Goal: Find contact information: Find contact information

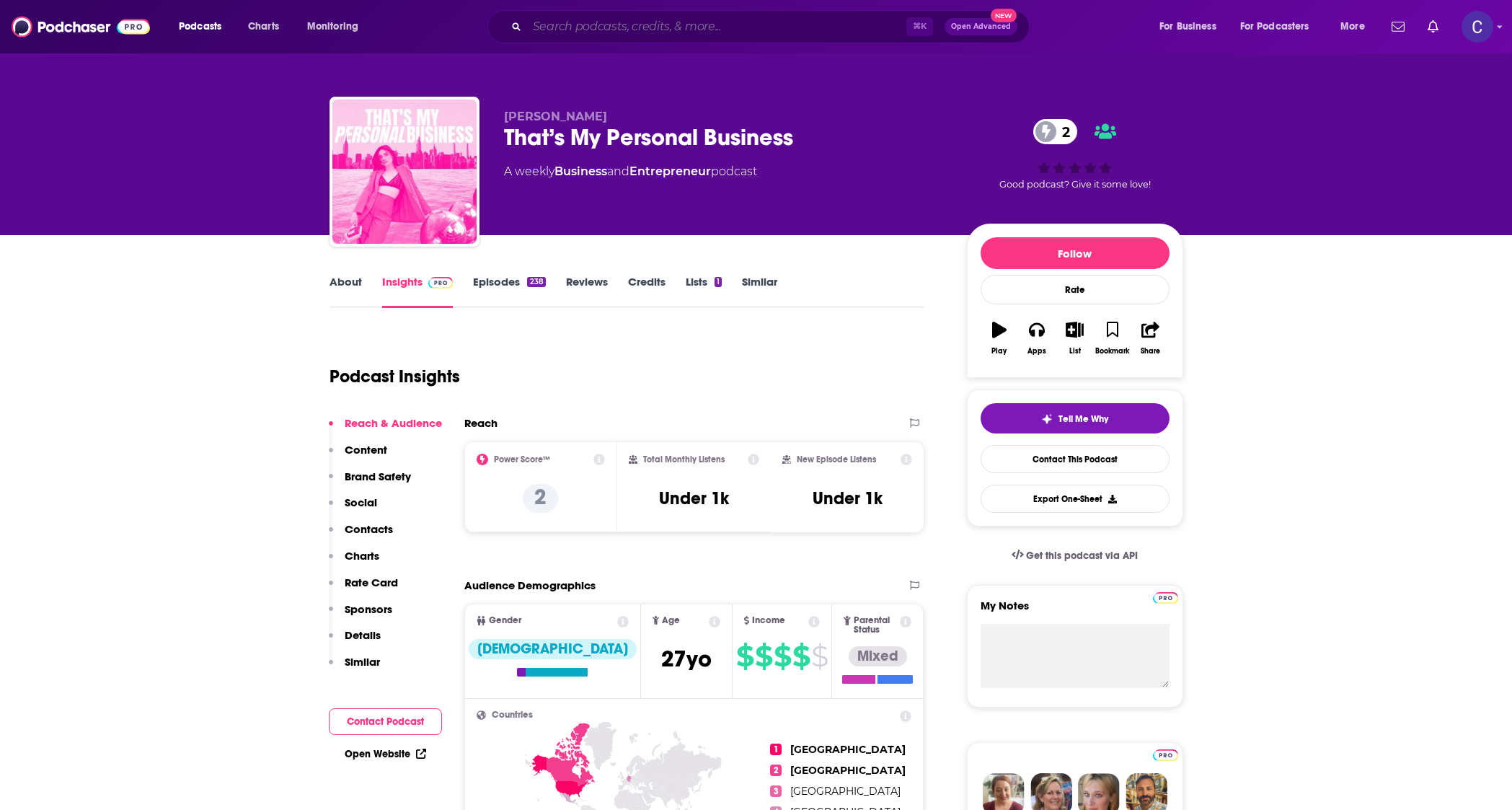
click at [704, 28] on input "Search podcasts, credits, & more..." at bounding box center [717, 27] width 379 height 23
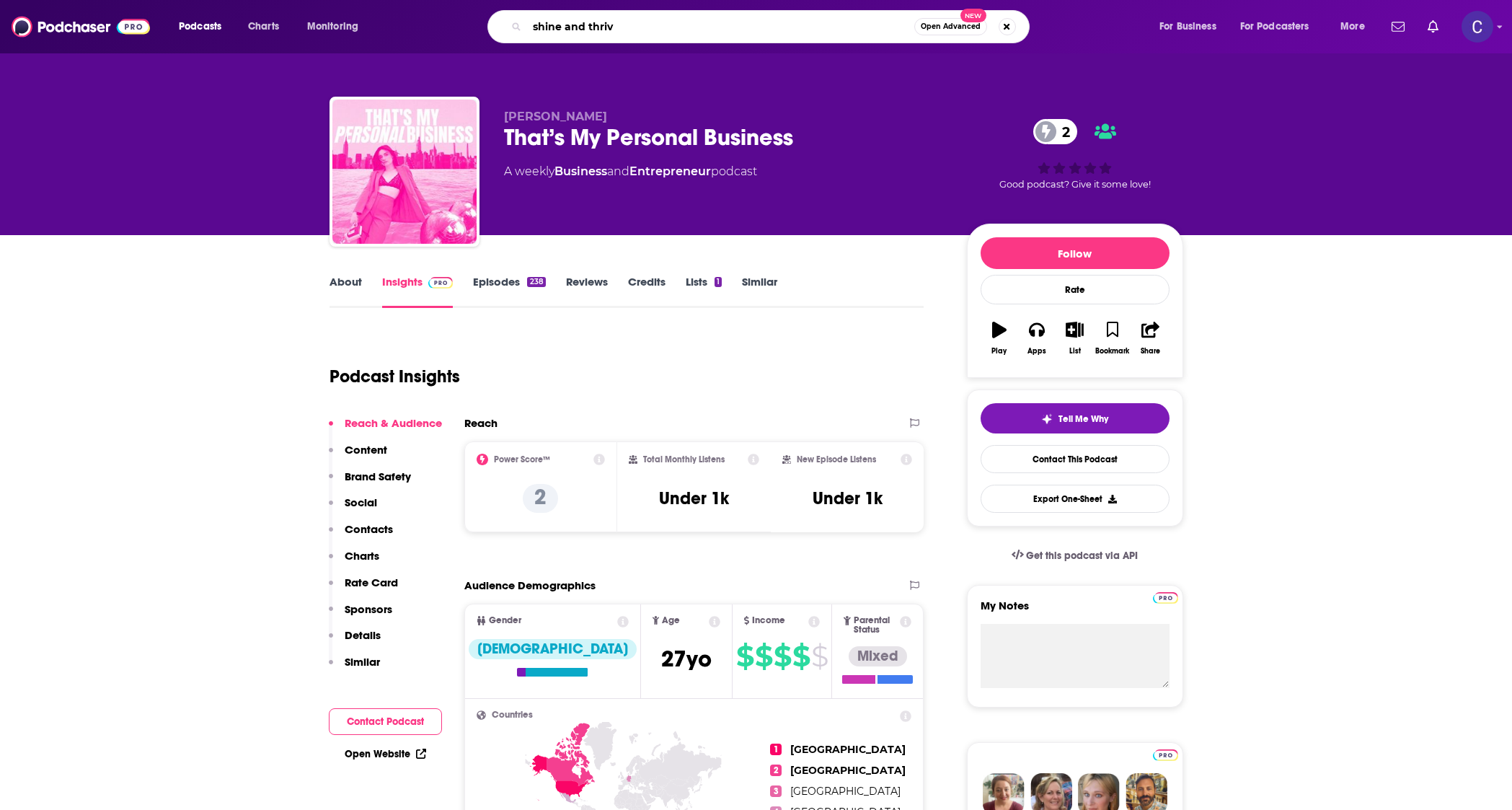
type input "shine and thrive"
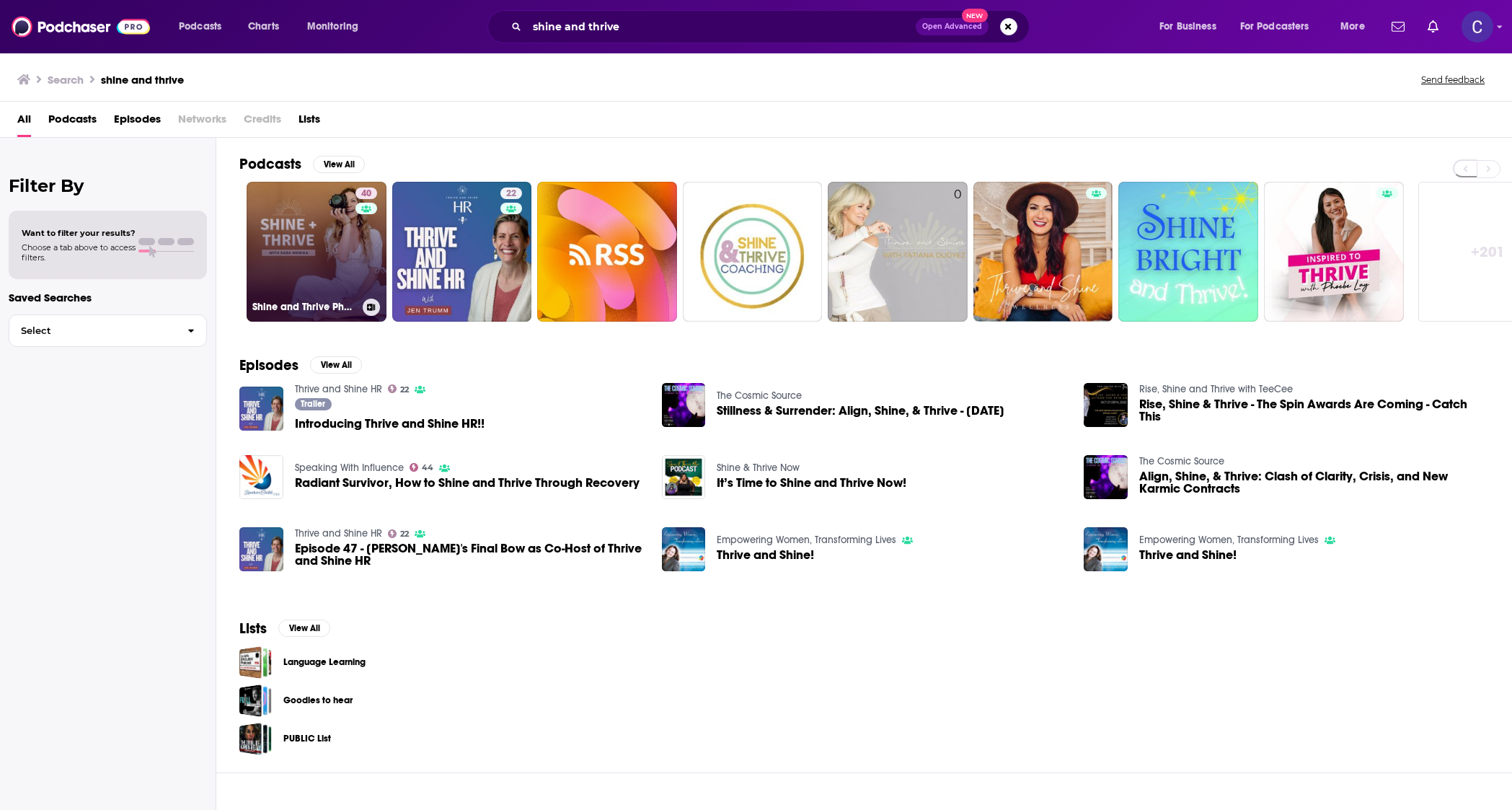
click at [314, 258] on link "40 Shine and Thrive Photography Podcast" at bounding box center [316, 252] width 140 height 140
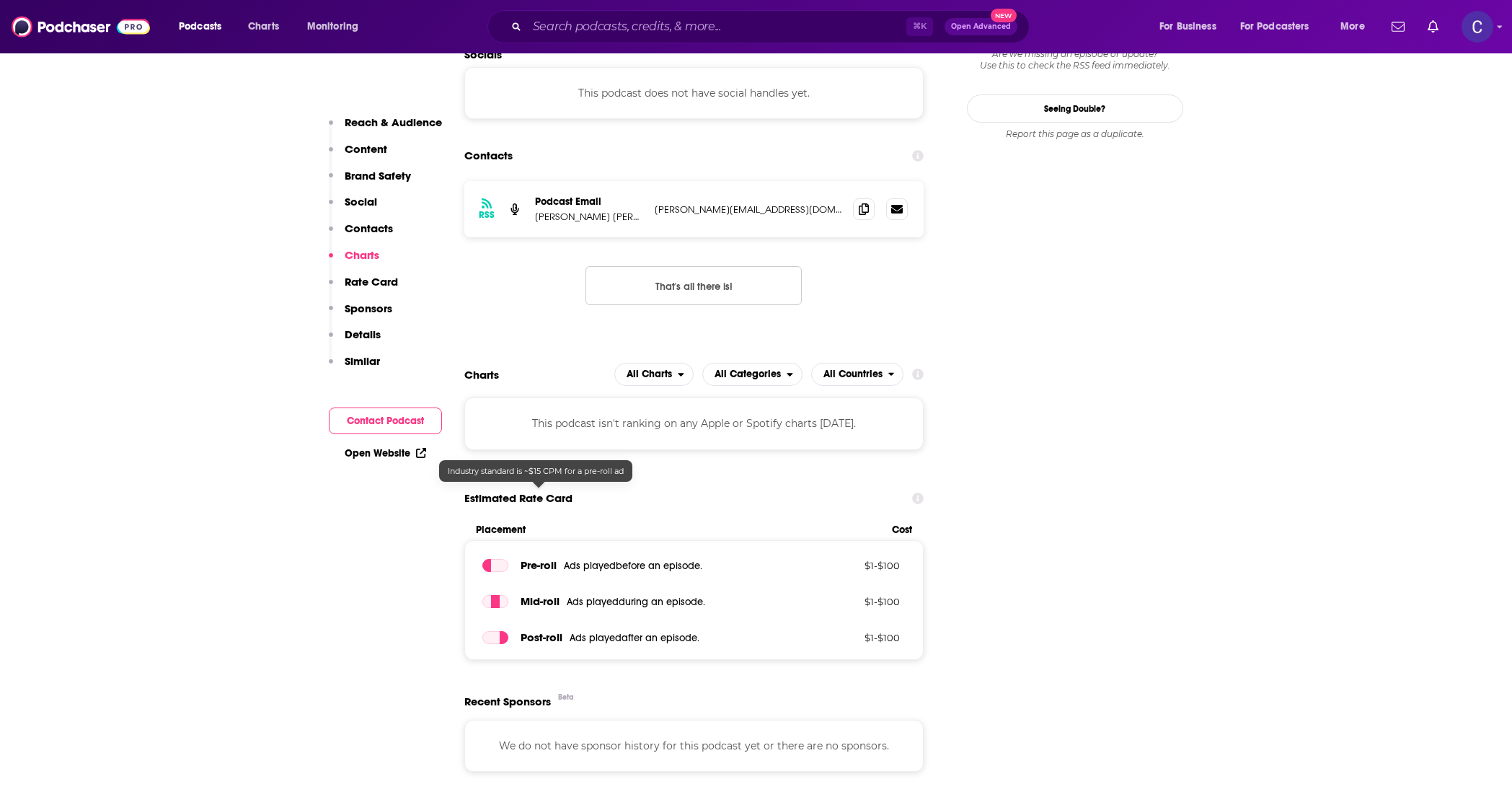
scroll to position [1450, 0]
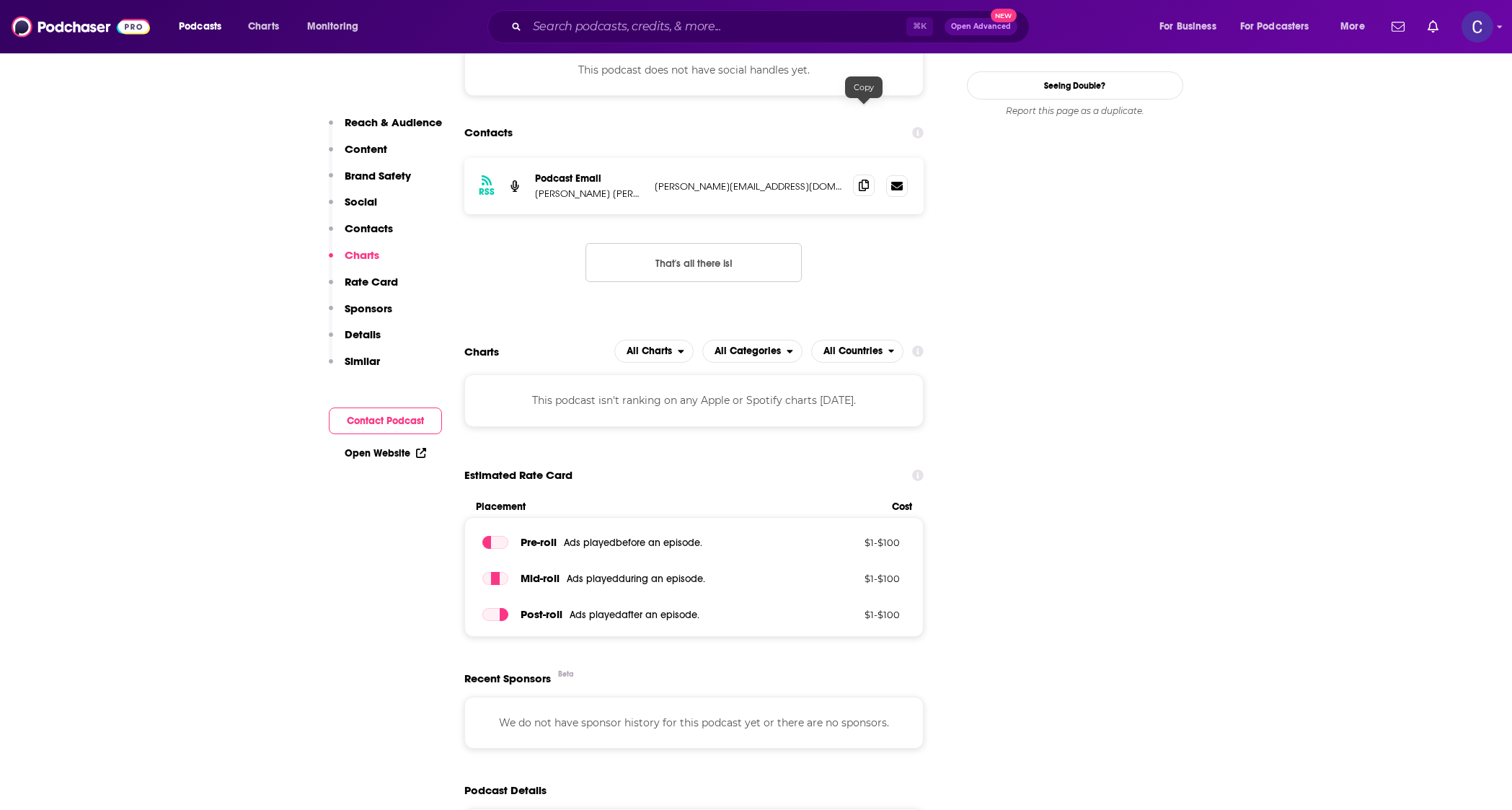
click at [870, 175] on span at bounding box center [864, 185] width 21 height 21
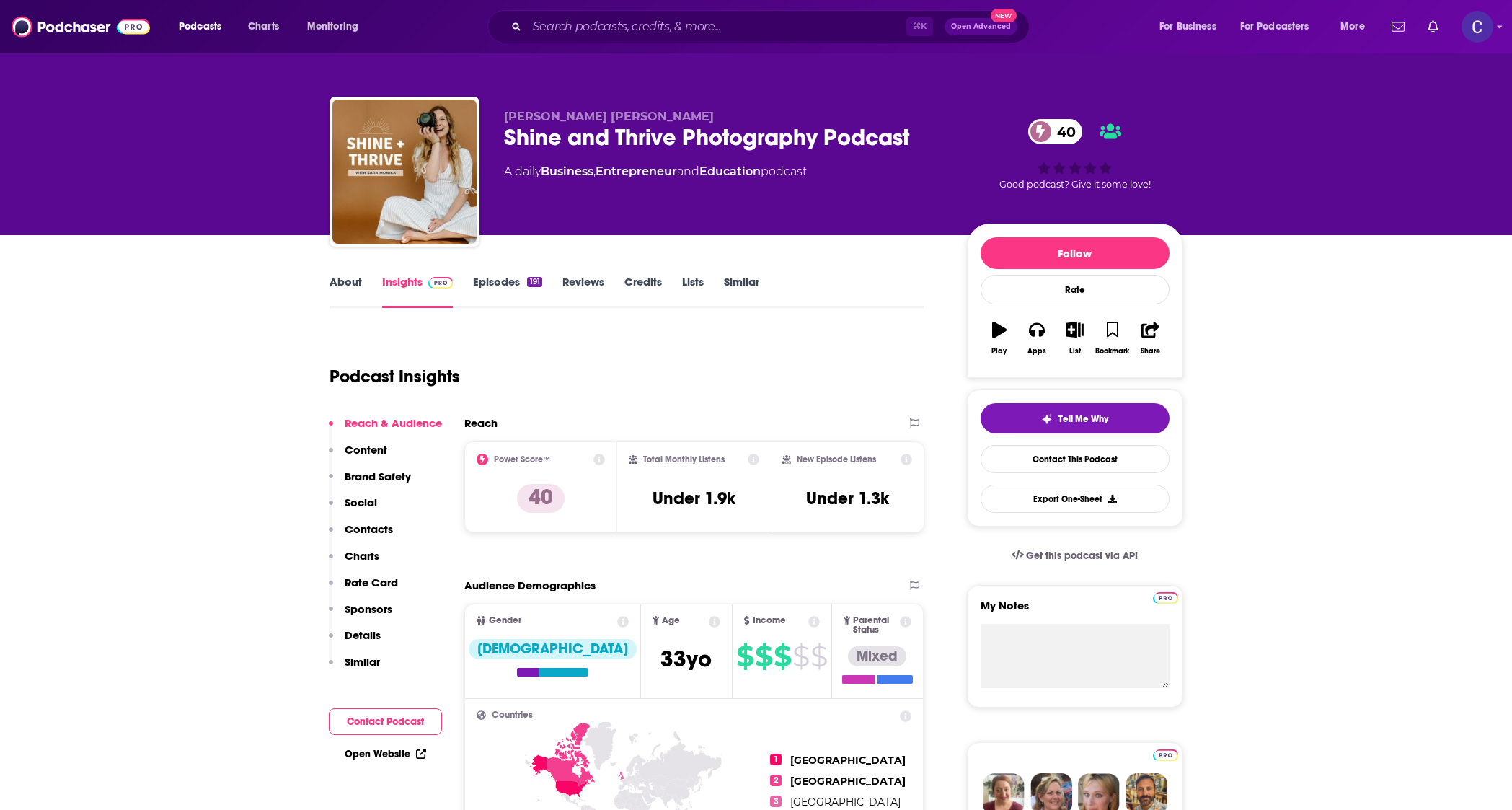
scroll to position [16, 0]
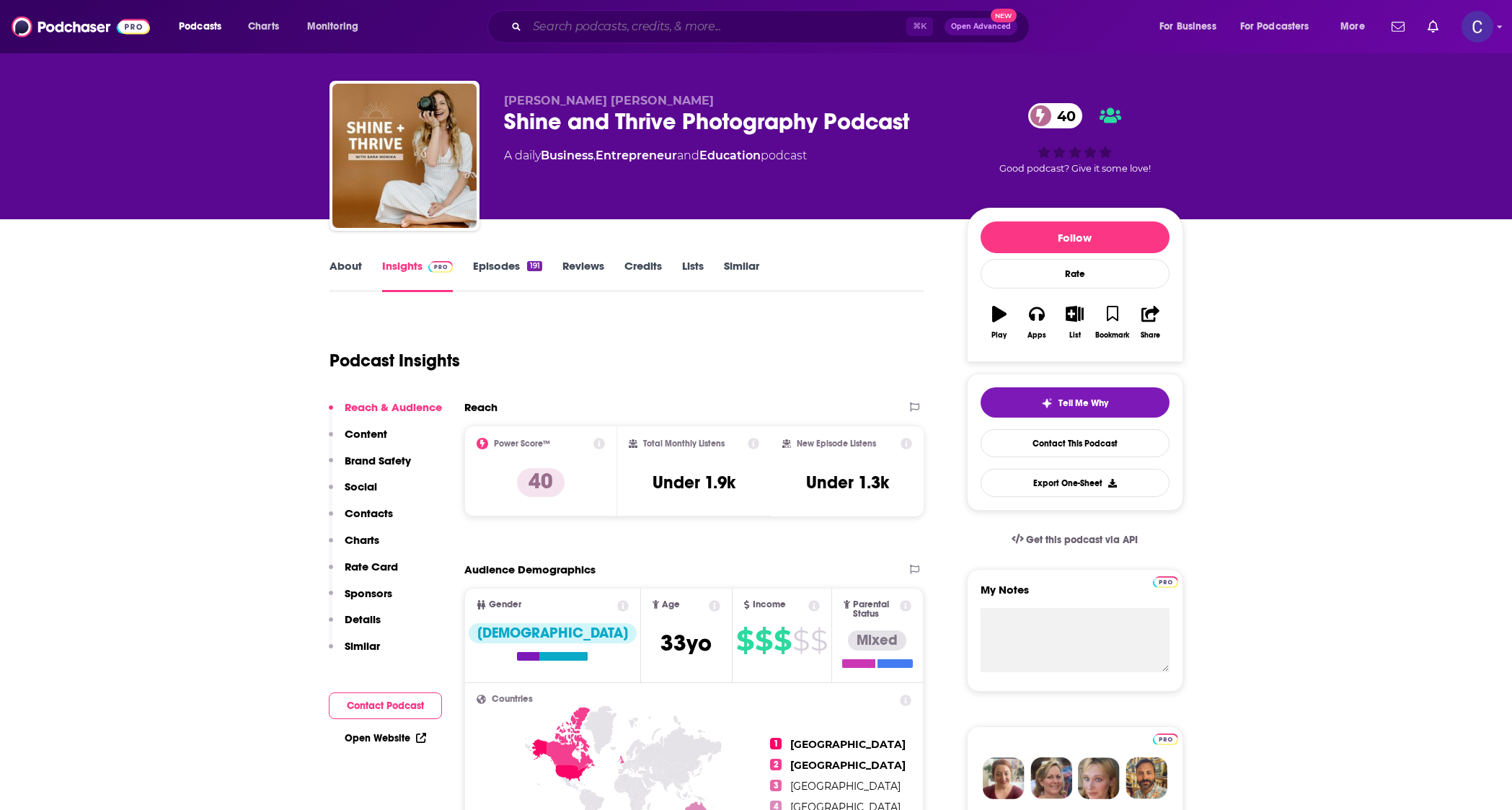
click at [824, 33] on input "Search podcasts, credits, & more..." at bounding box center [717, 27] width 379 height 23
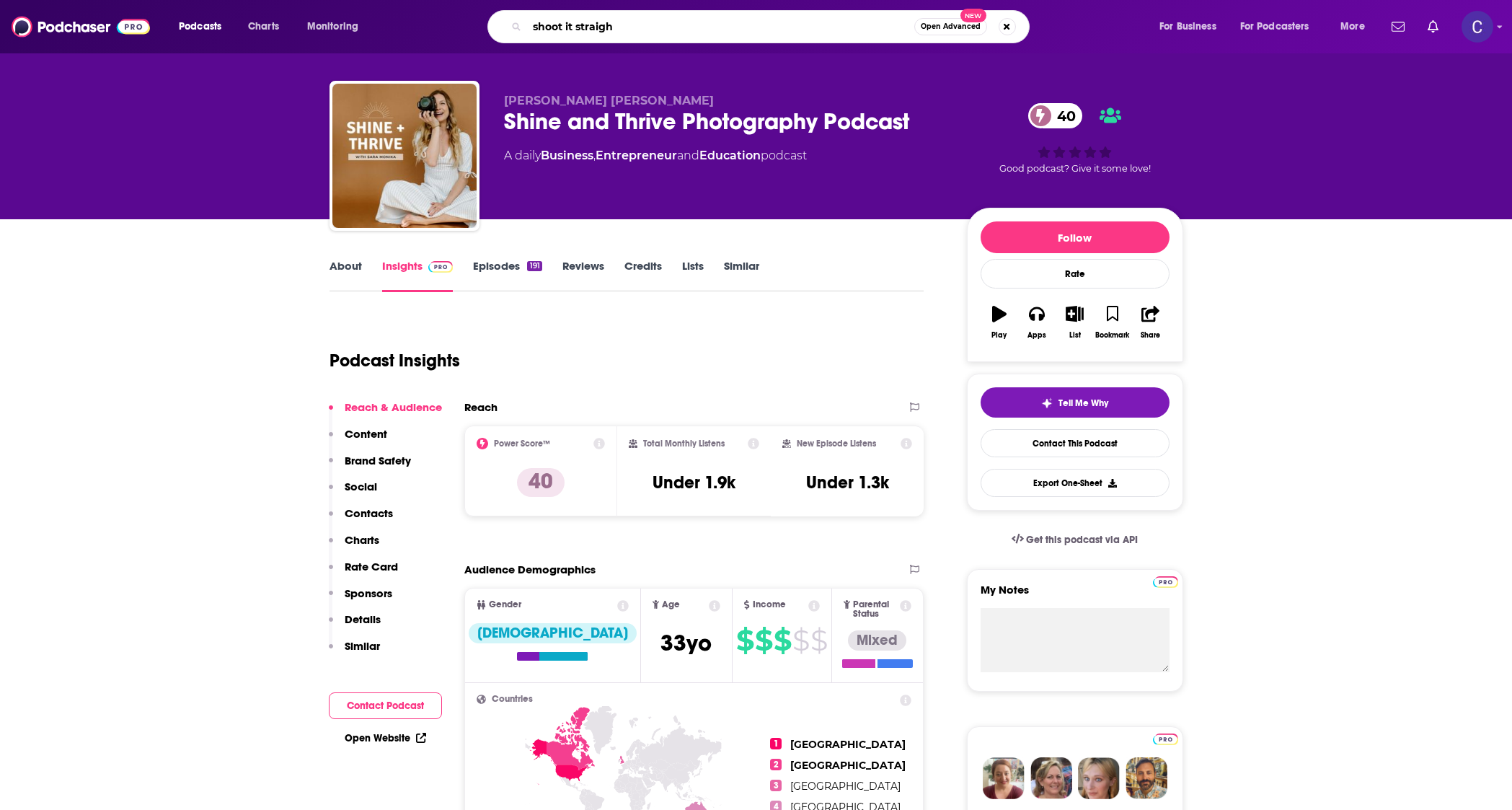
type input "shoot it straight"
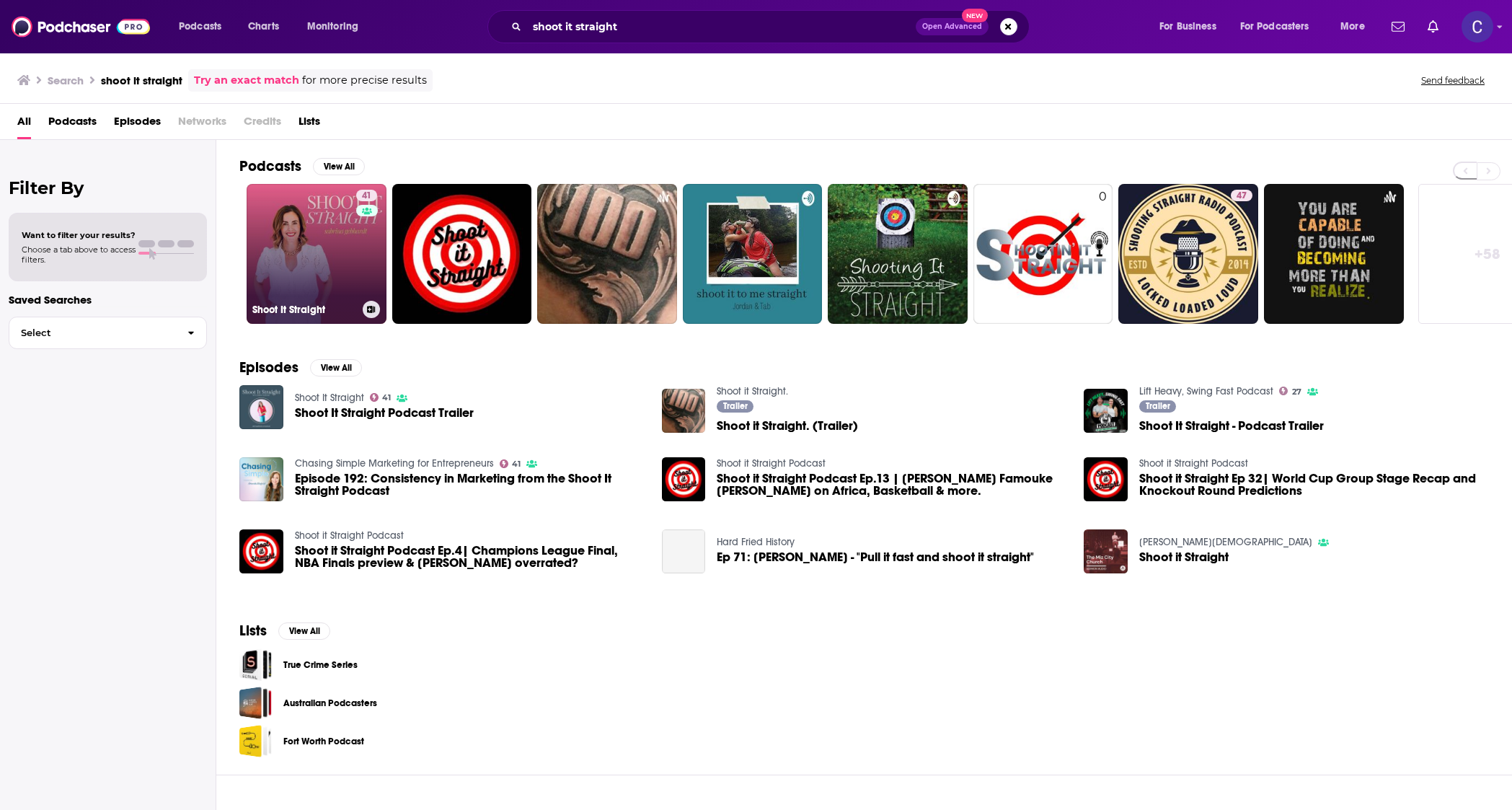
click at [350, 246] on link "41 Shoot It Straight" at bounding box center [316, 254] width 140 height 140
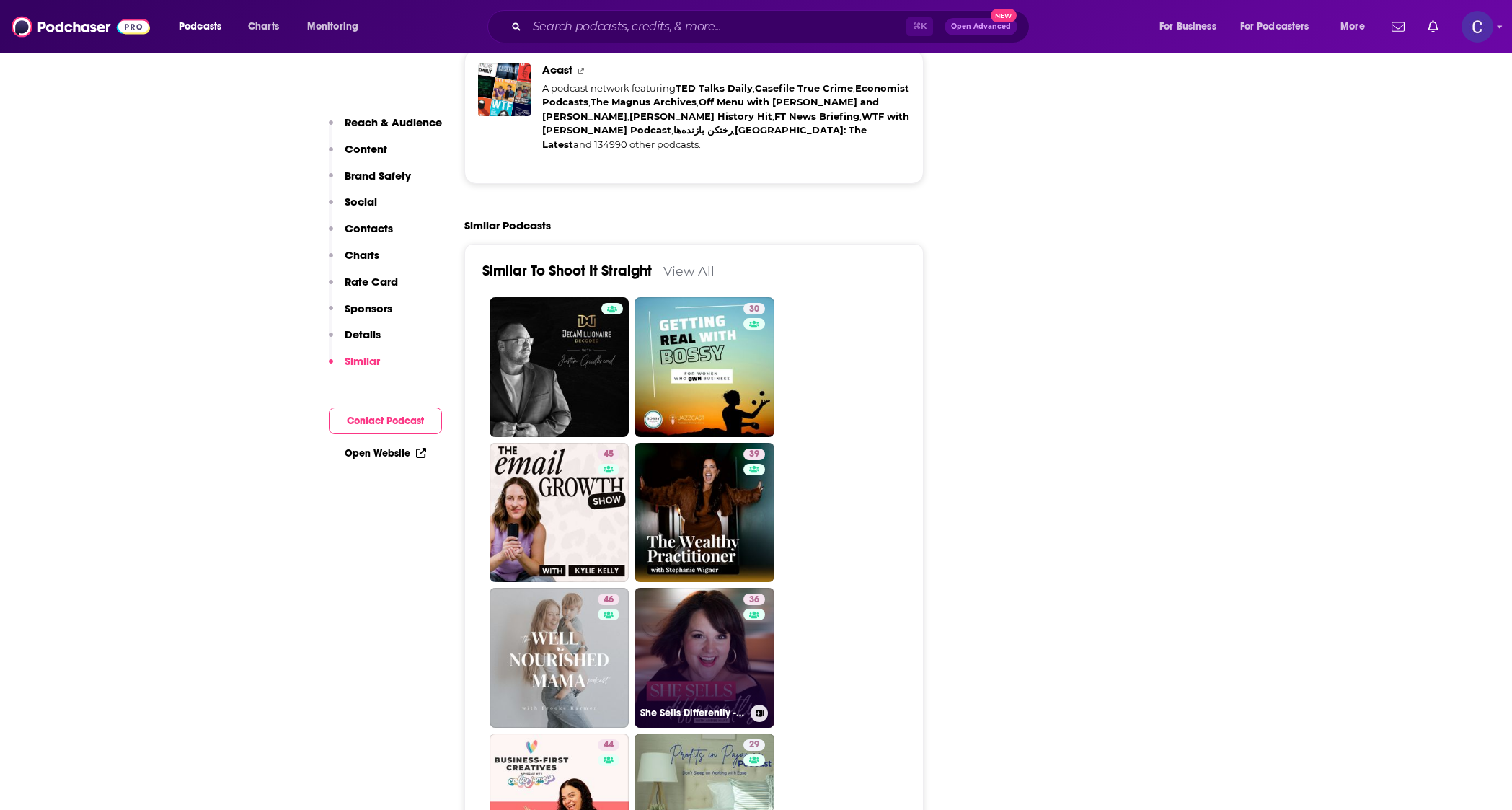
scroll to position [2491, 0]
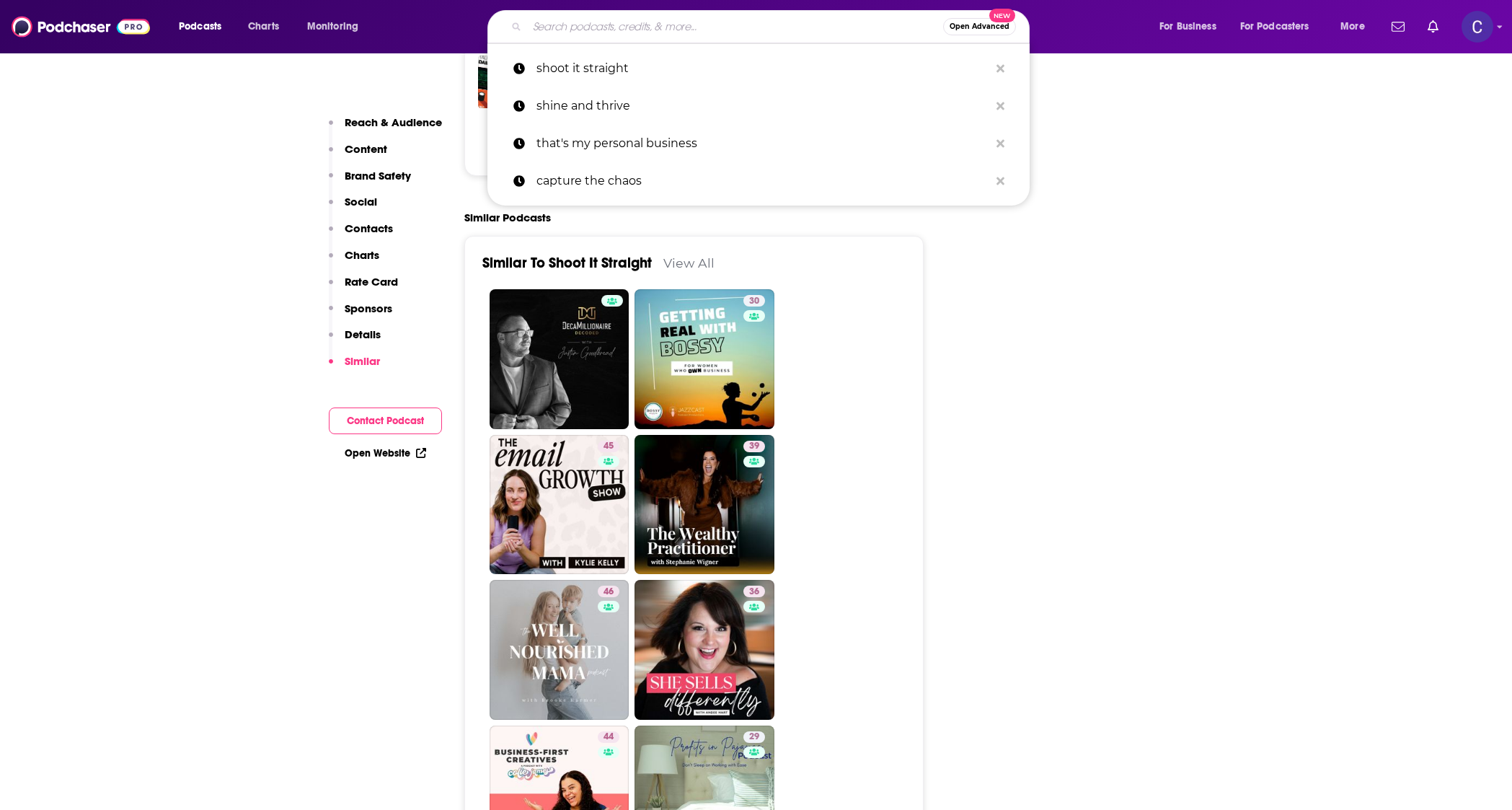
click at [759, 29] on input "Search podcasts, credits, & more..." at bounding box center [735, 27] width 416 height 23
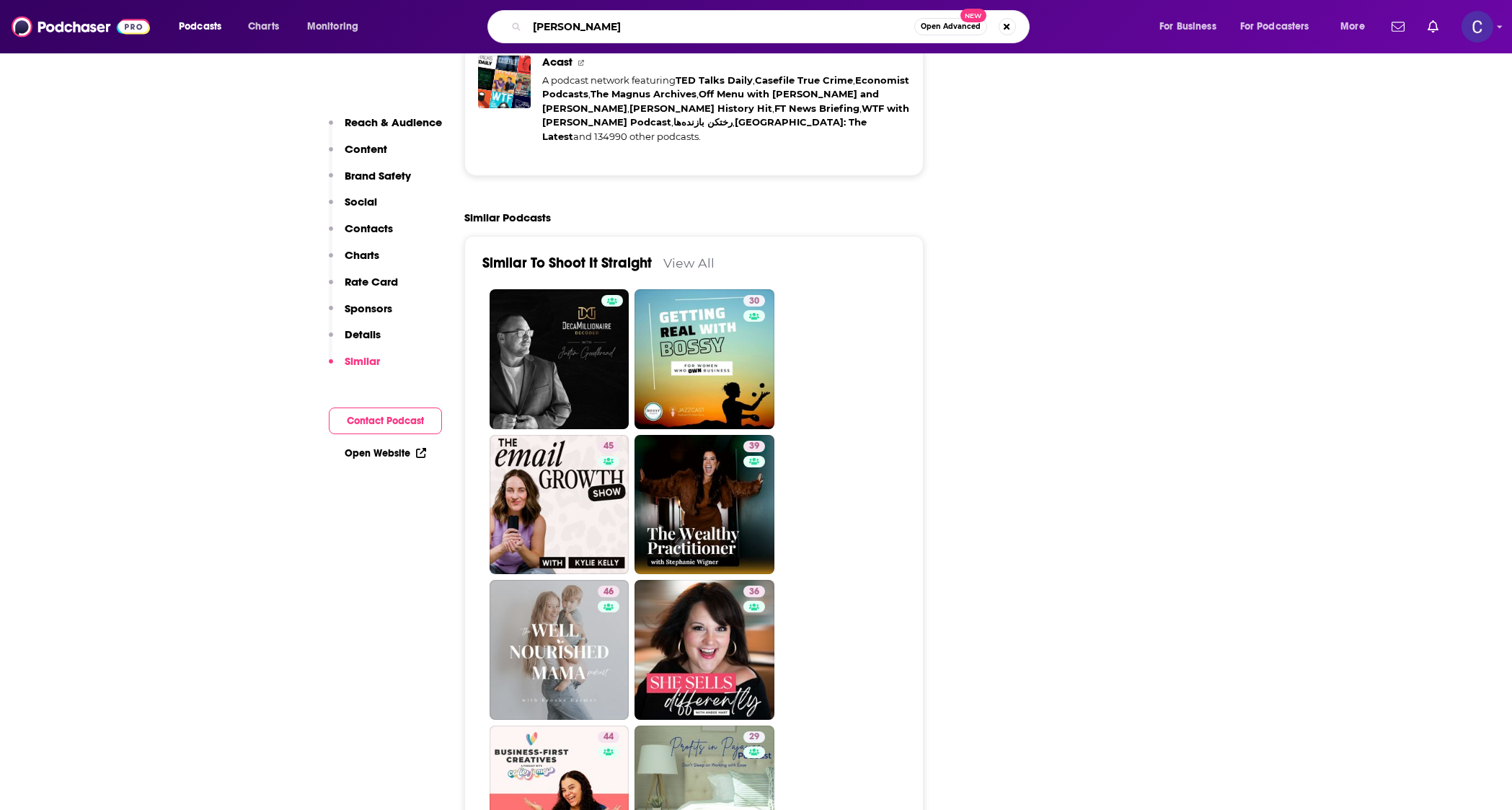
type input "[PERSON_NAME]"
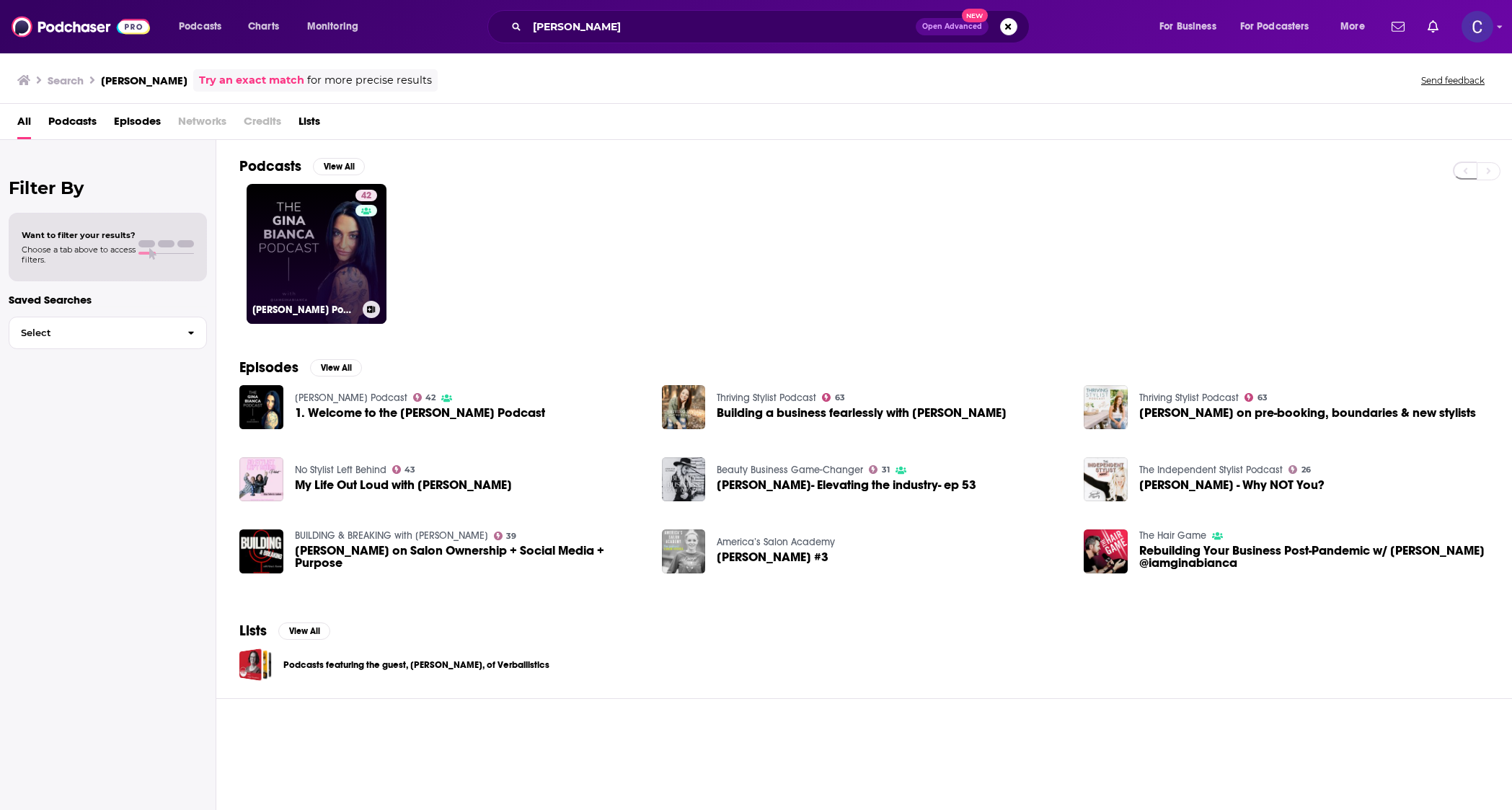
click at [310, 253] on link "42 [PERSON_NAME] Podcast" at bounding box center [316, 254] width 140 height 140
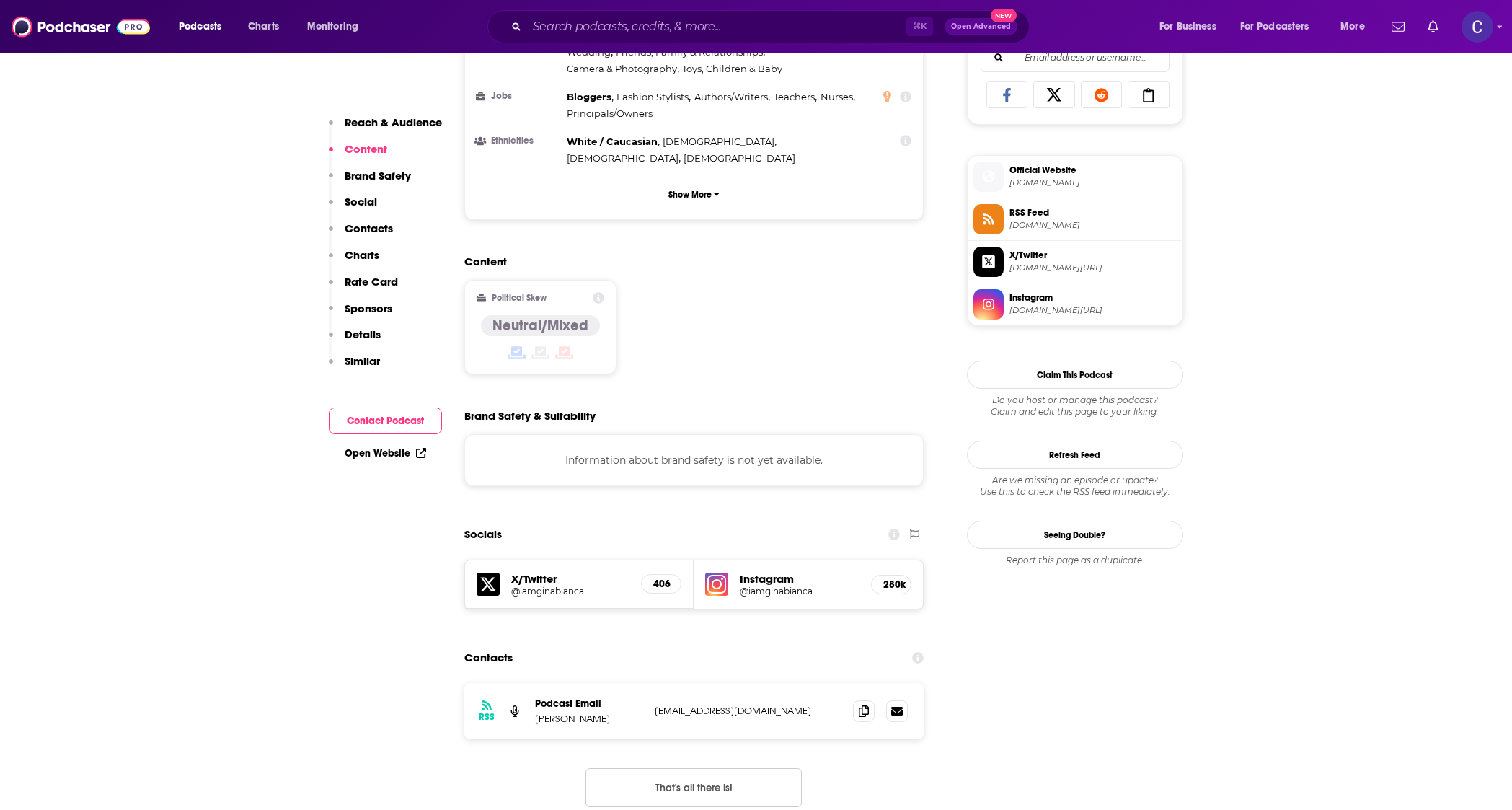
scroll to position [959, 0]
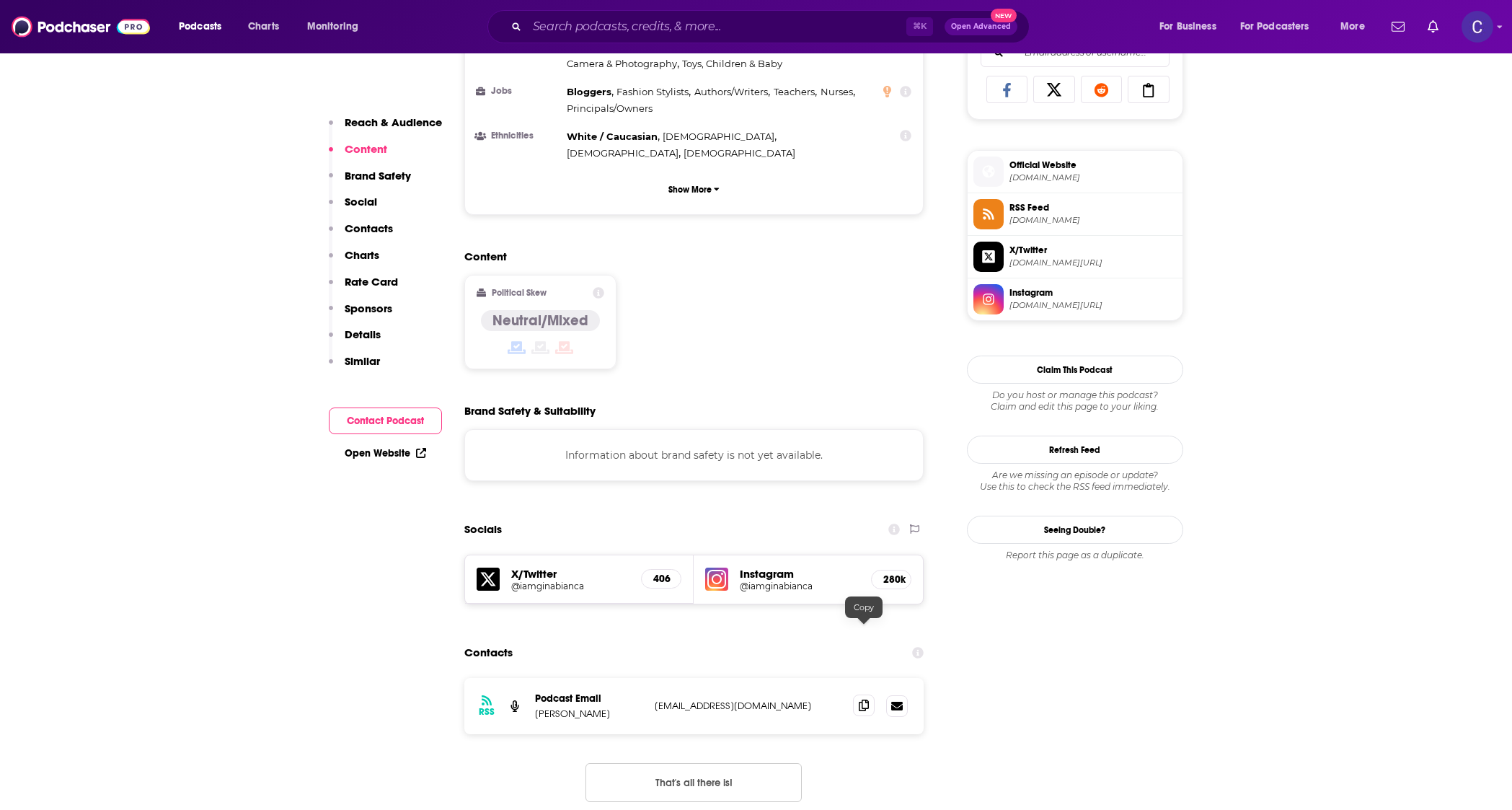
click at [863, 695] on span at bounding box center [864, 705] width 21 height 21
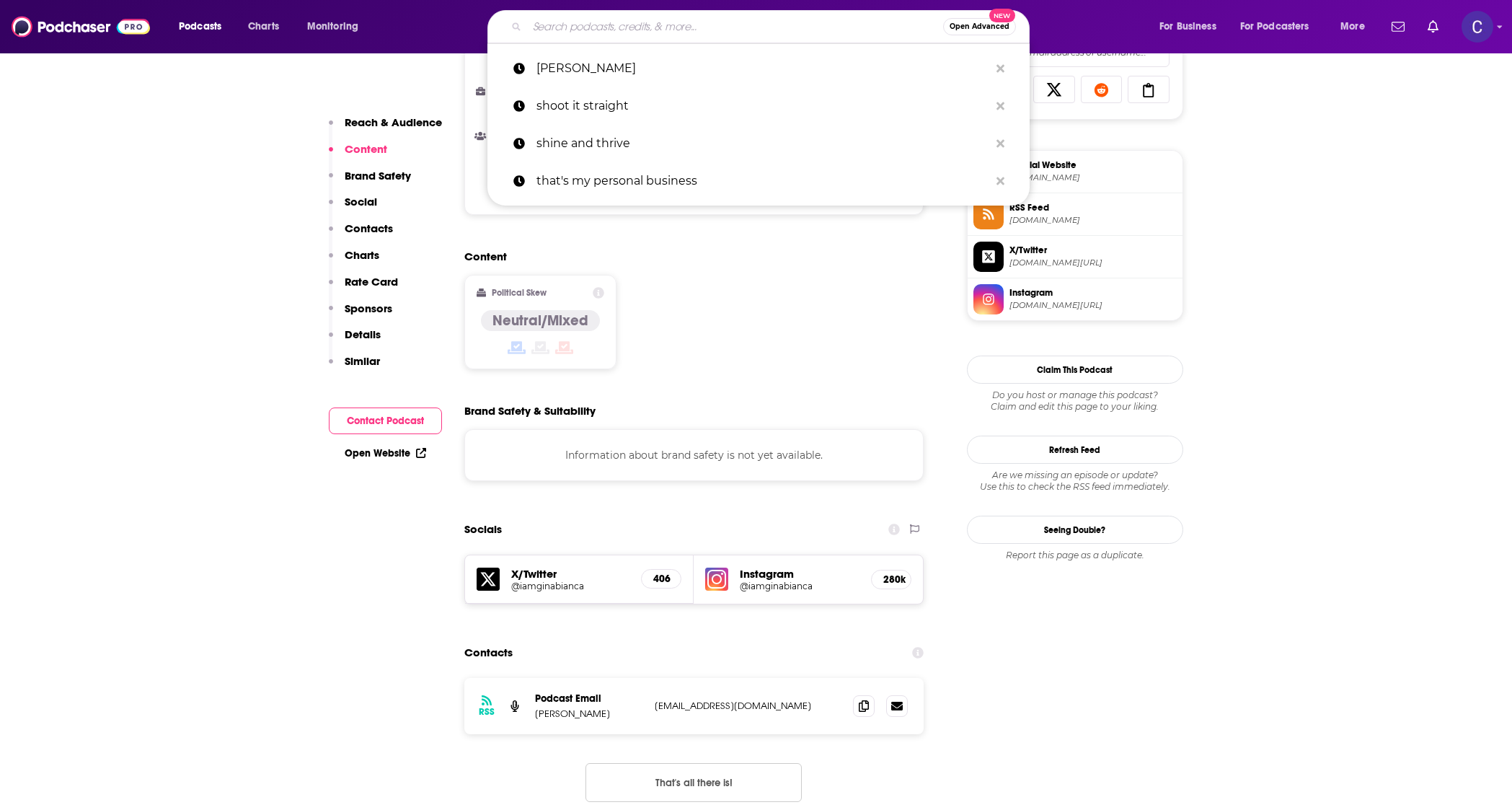
click at [626, 15] on input "Search podcasts, credits, & more..." at bounding box center [735, 27] width 416 height 23
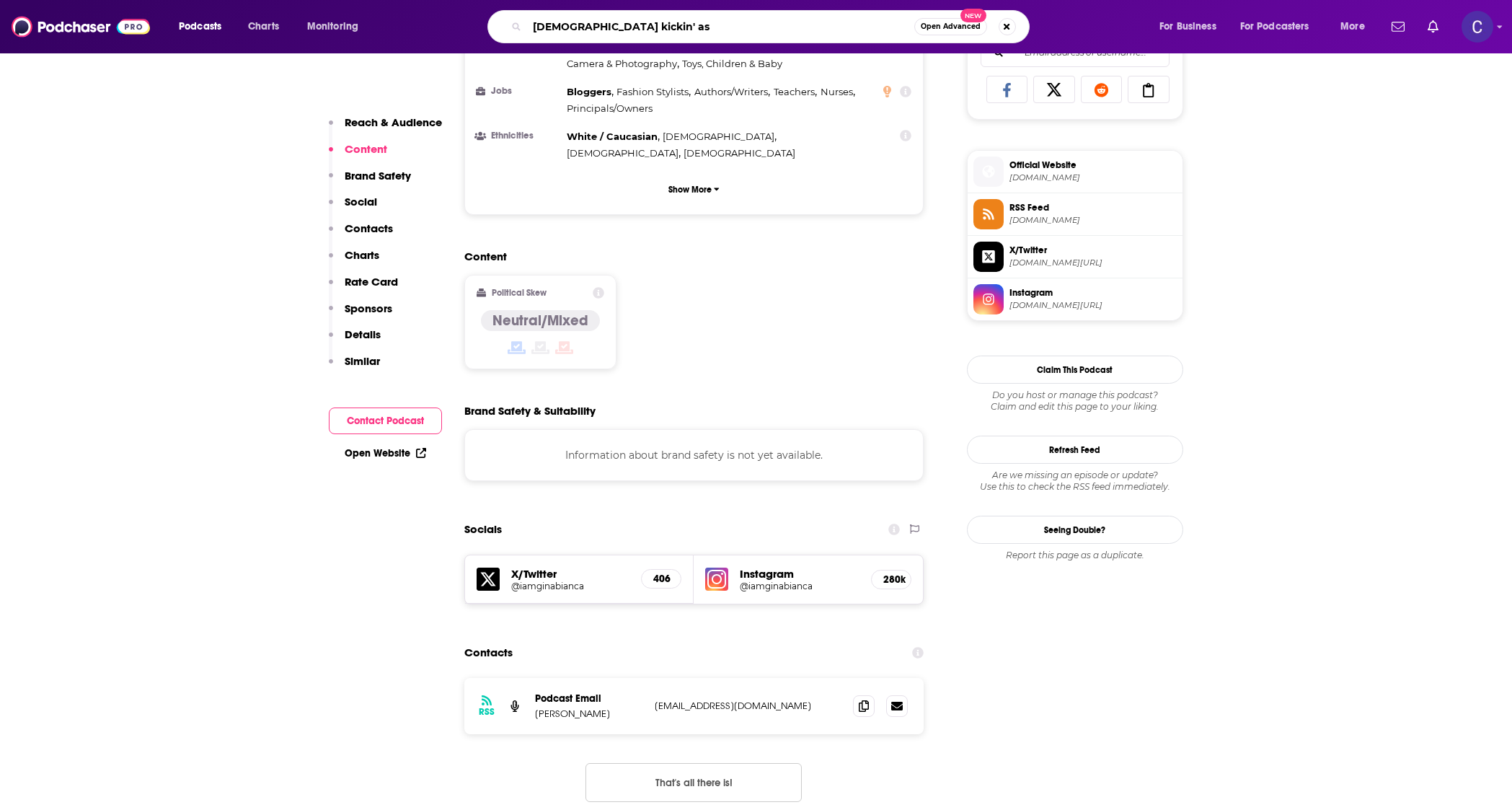
type input "[DEMOGRAPHIC_DATA] kickin' ass"
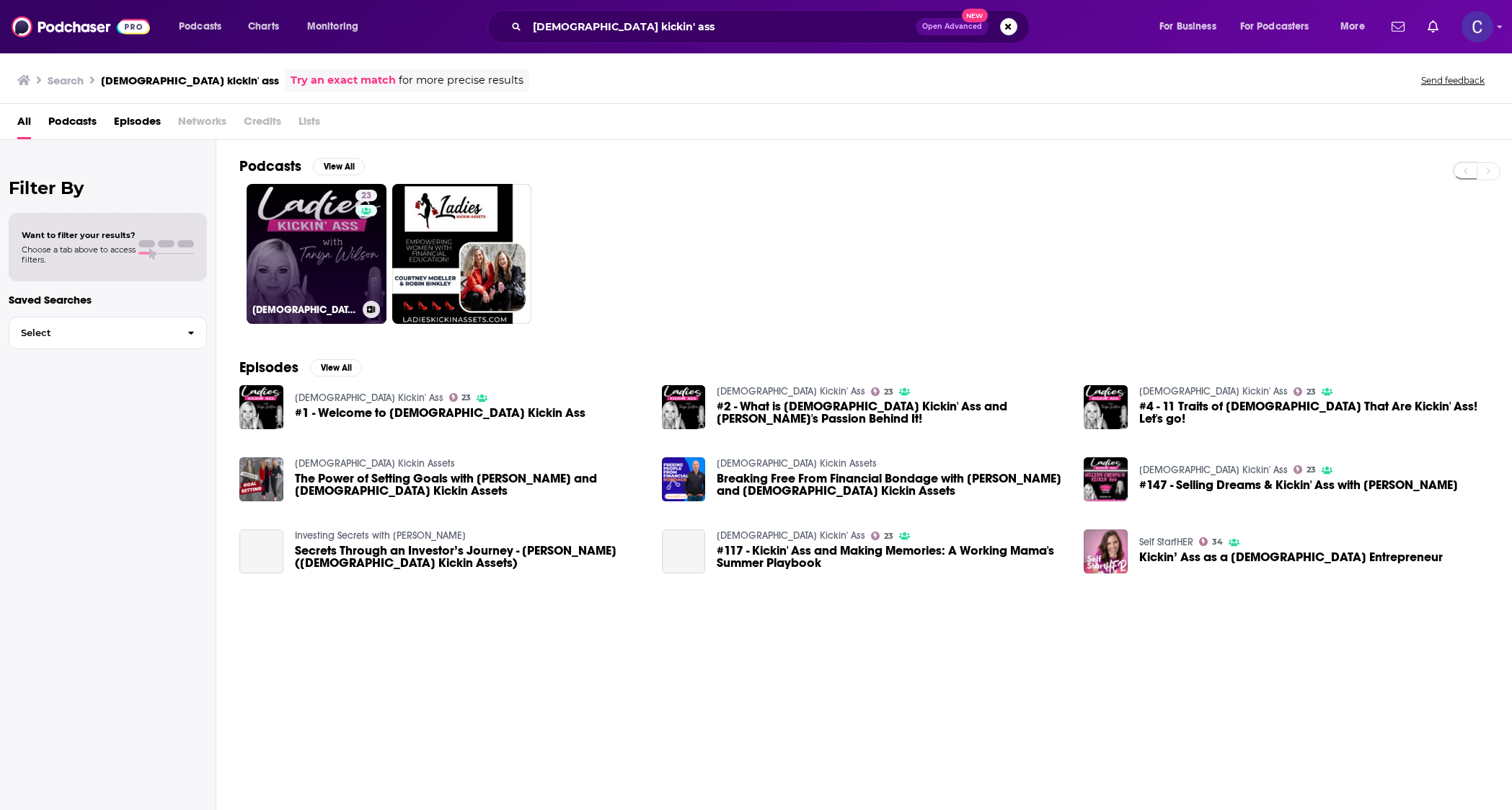
click at [297, 258] on link "23 [DEMOGRAPHIC_DATA] Kickin' Ass" at bounding box center [316, 254] width 140 height 140
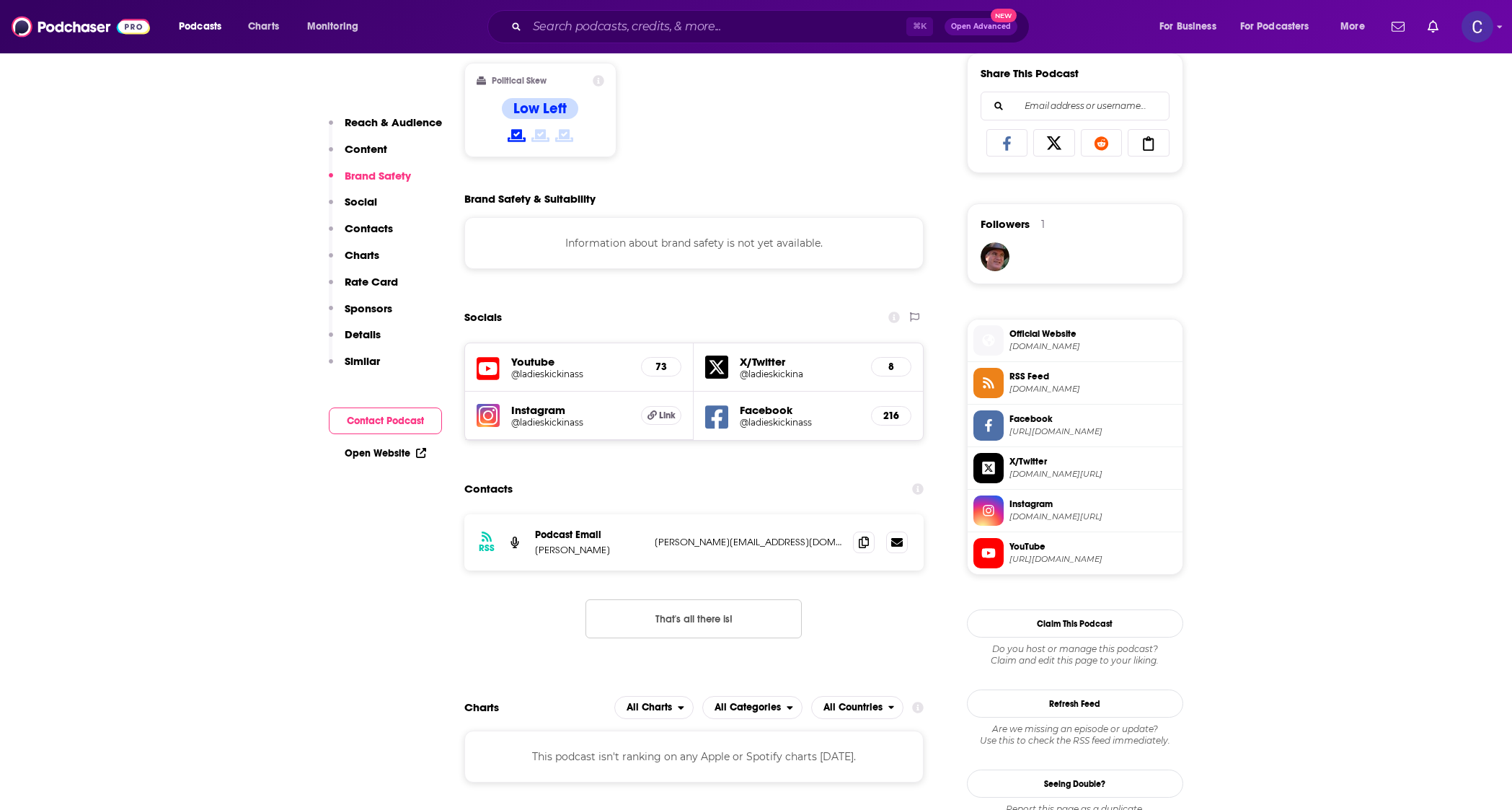
scroll to position [907, 0]
click at [531, 419] on h5 "@ladieskickinass" at bounding box center [570, 421] width 119 height 11
click at [865, 535] on icon at bounding box center [864, 540] width 10 height 12
click at [585, 25] on input "Search podcasts, credits, & more..." at bounding box center [717, 27] width 379 height 23
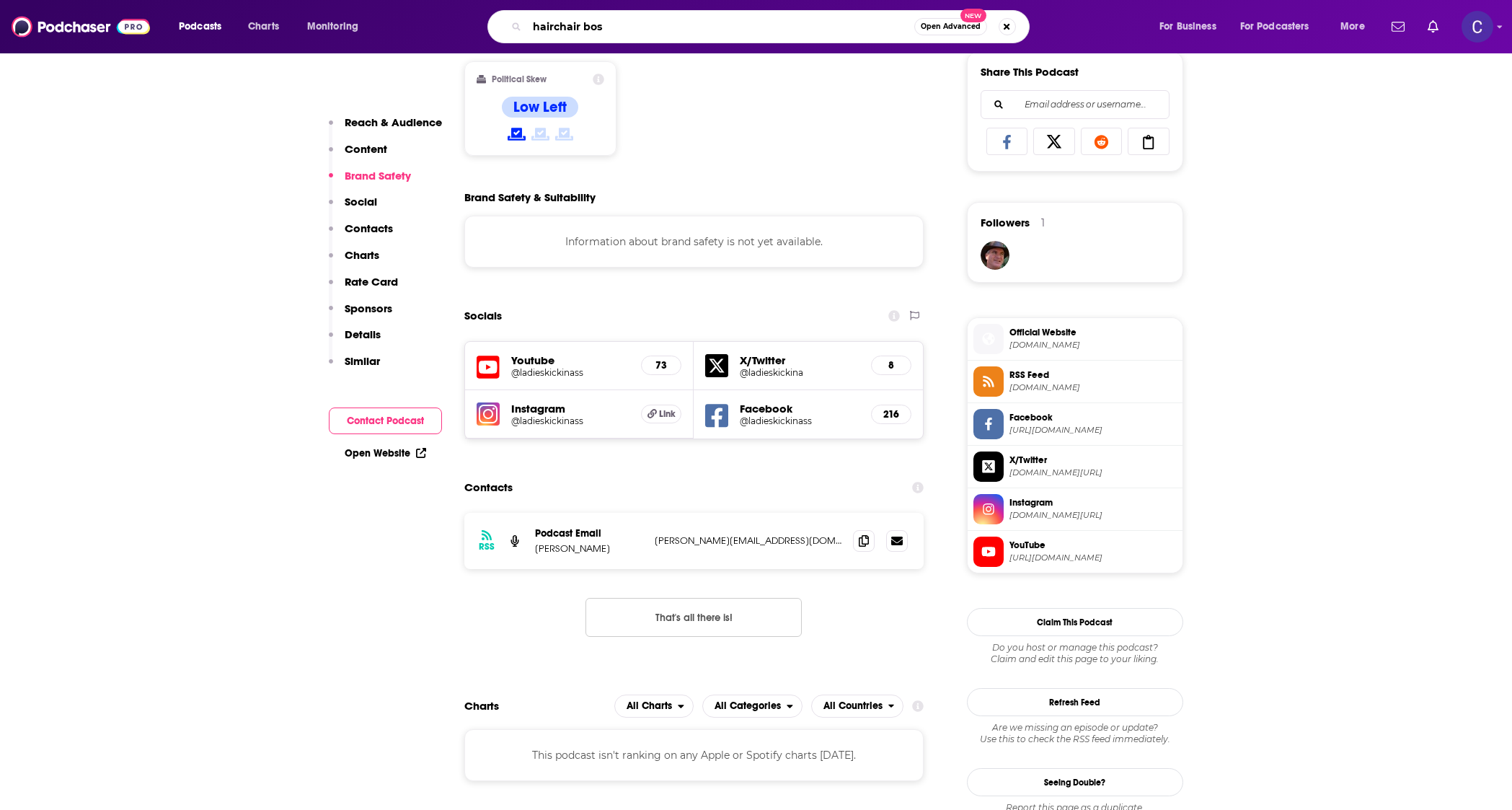
type input "hairchair boss"
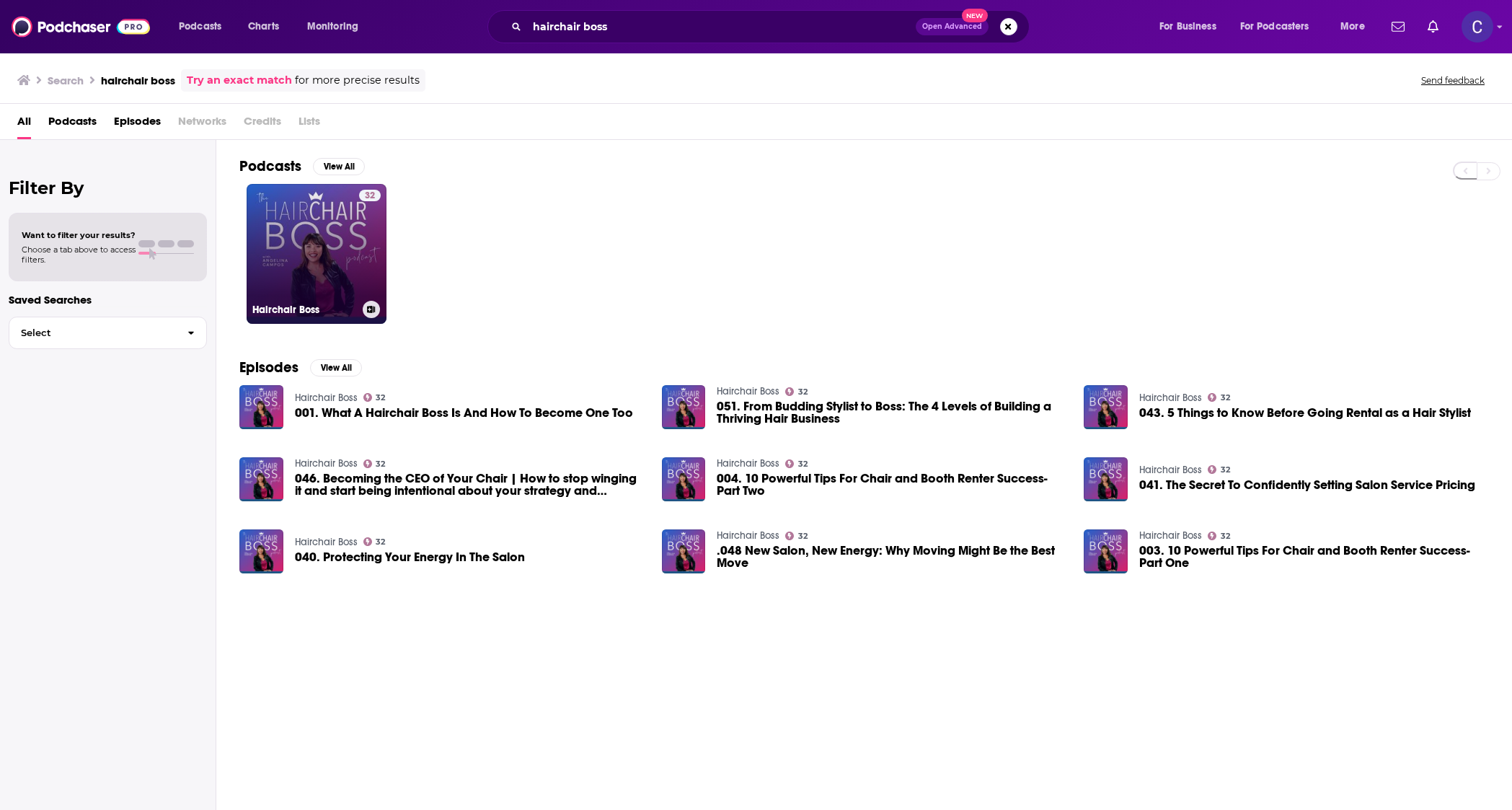
click at [297, 235] on link "32 Hairchair Boss" at bounding box center [316, 254] width 140 height 140
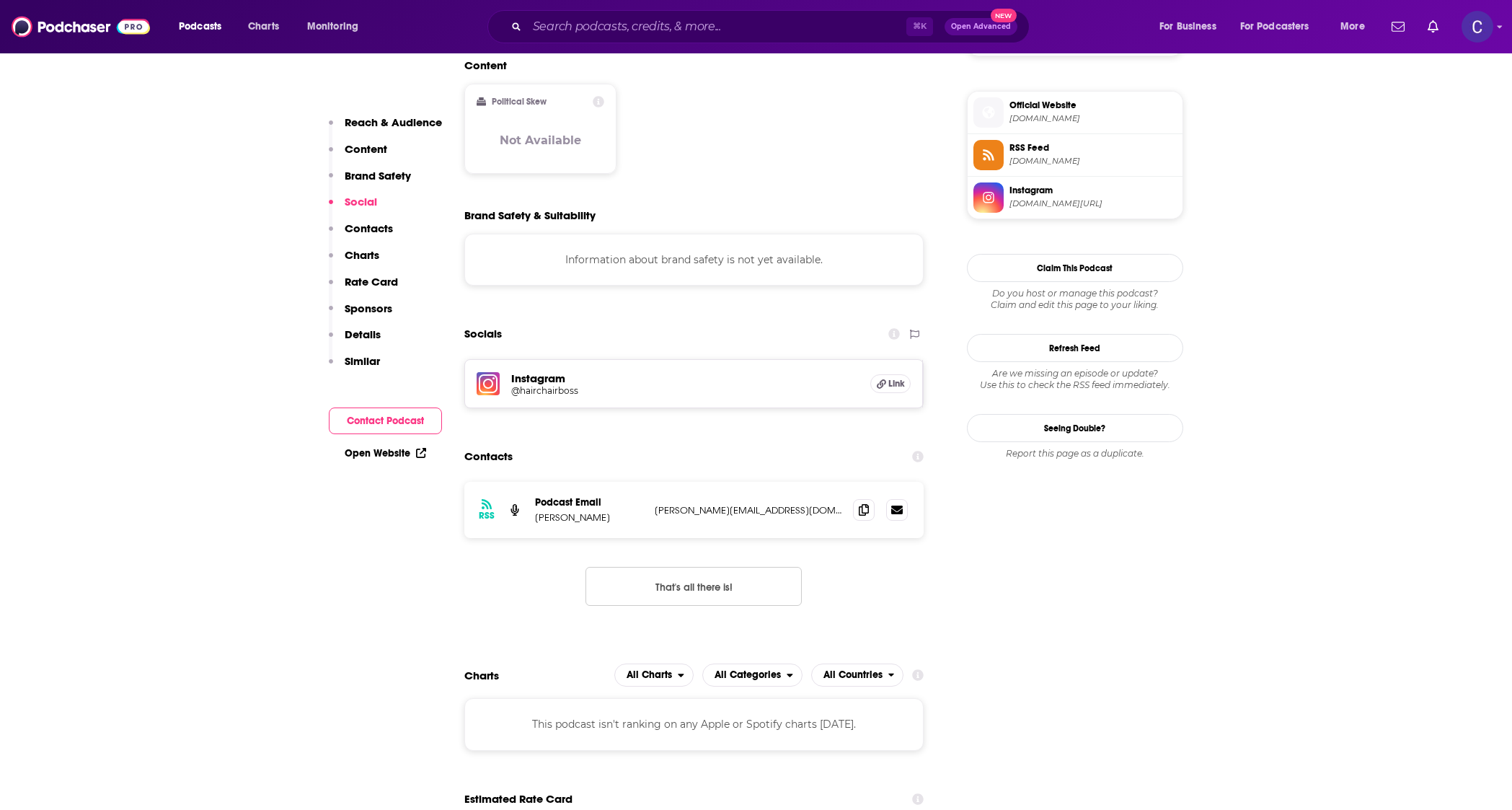
scroll to position [1160, 0]
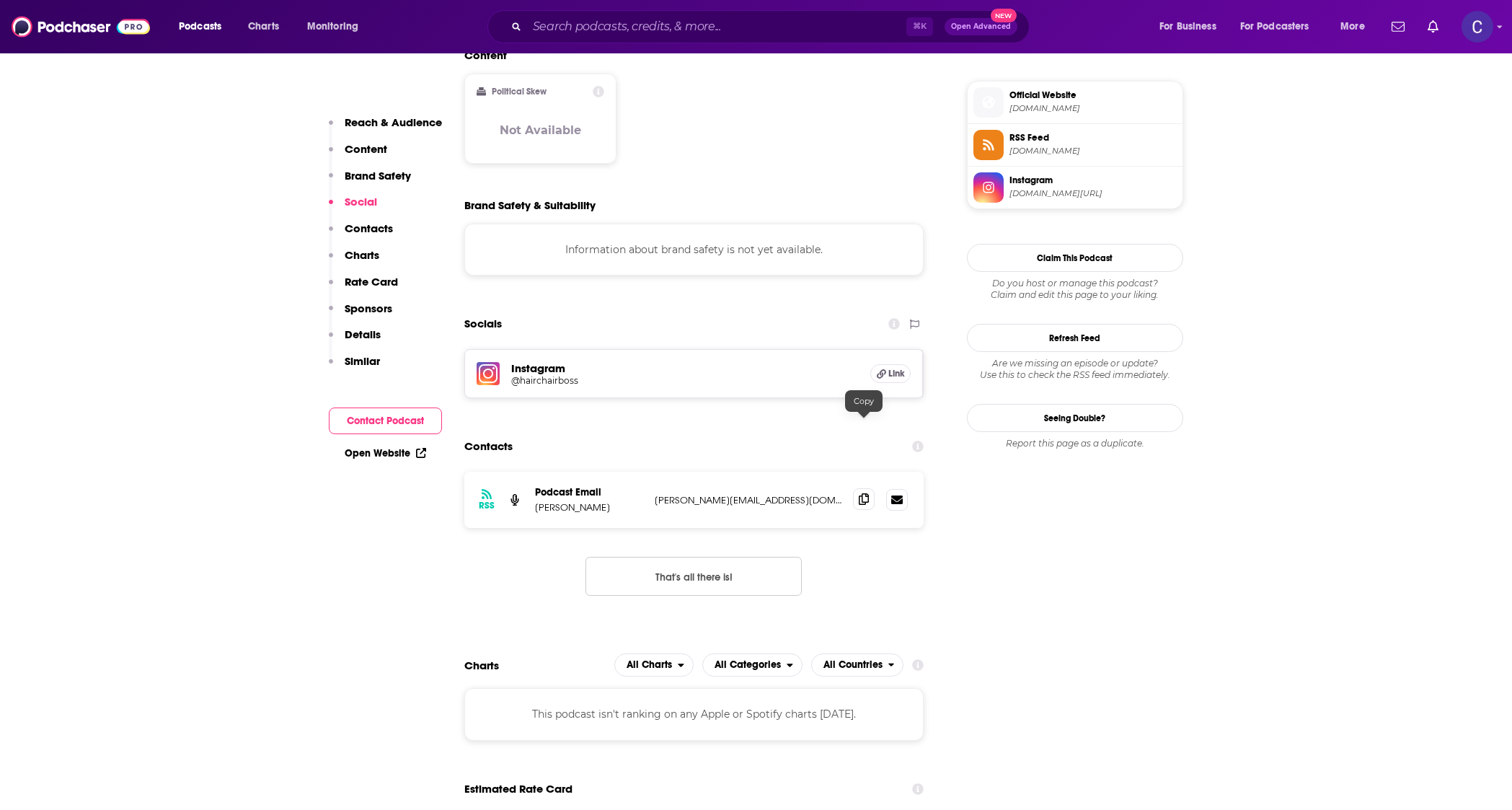
click at [857, 488] on span at bounding box center [864, 499] width 21 height 21
click at [486, 350] on div "Instagram @hairchairboss Link" at bounding box center [694, 374] width 459 height 48
click at [480, 362] on img at bounding box center [488, 374] width 23 height 23
click at [592, 21] on input "Search podcasts, credits, & more..." at bounding box center [717, 27] width 379 height 23
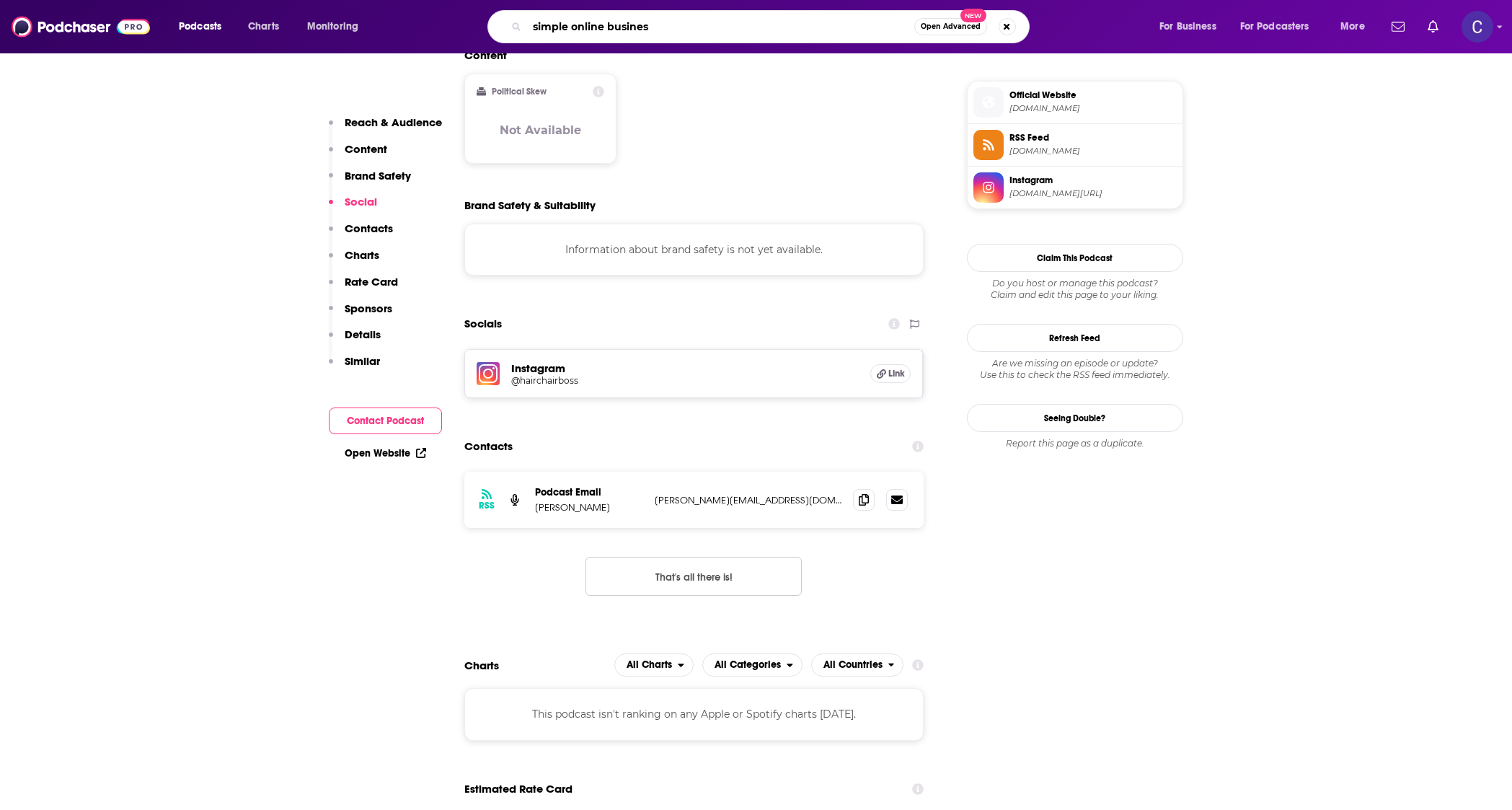
type input "simple online business"
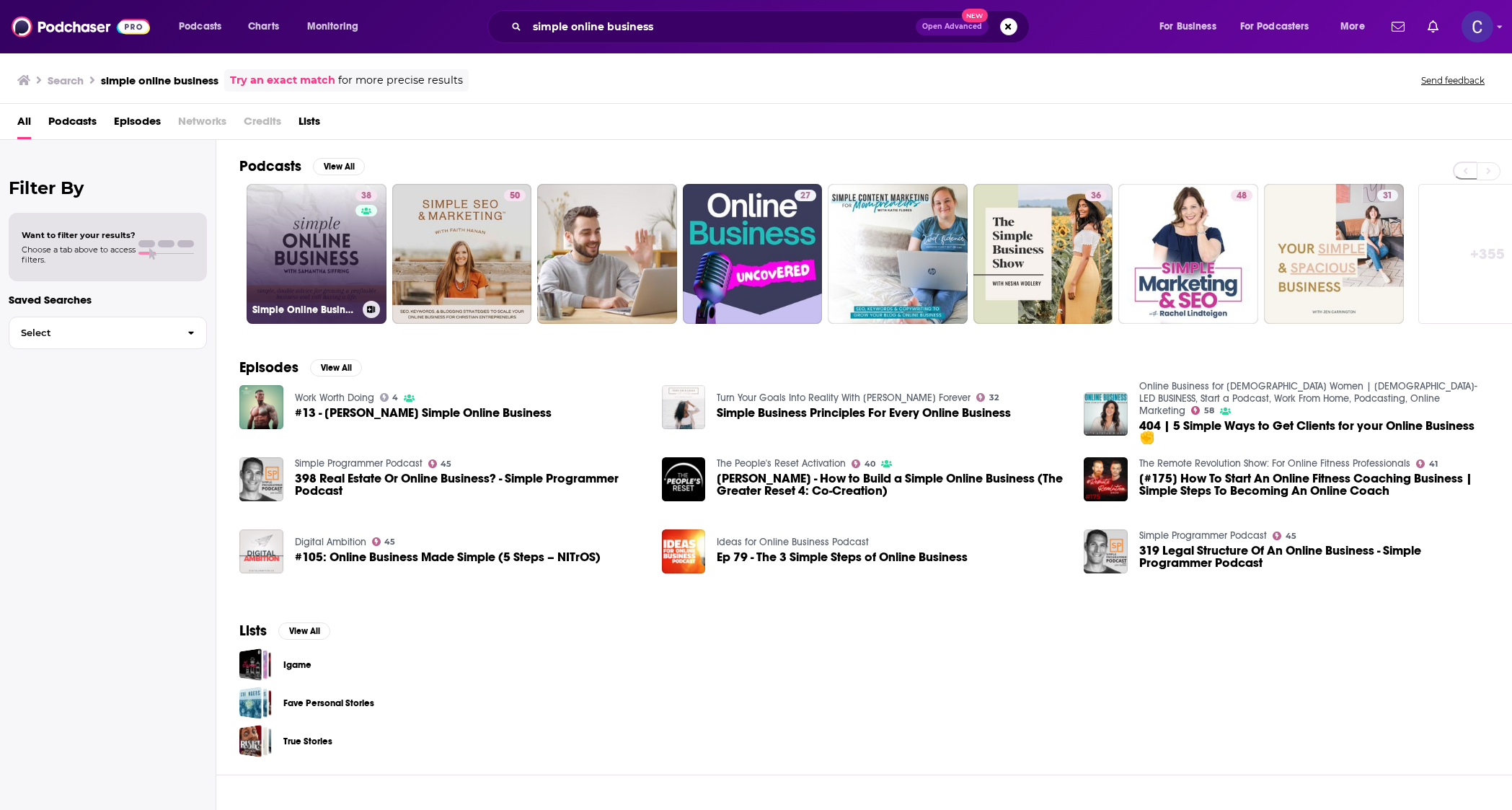
click at [343, 244] on link "38 Simple Online Business" at bounding box center [316, 254] width 140 height 140
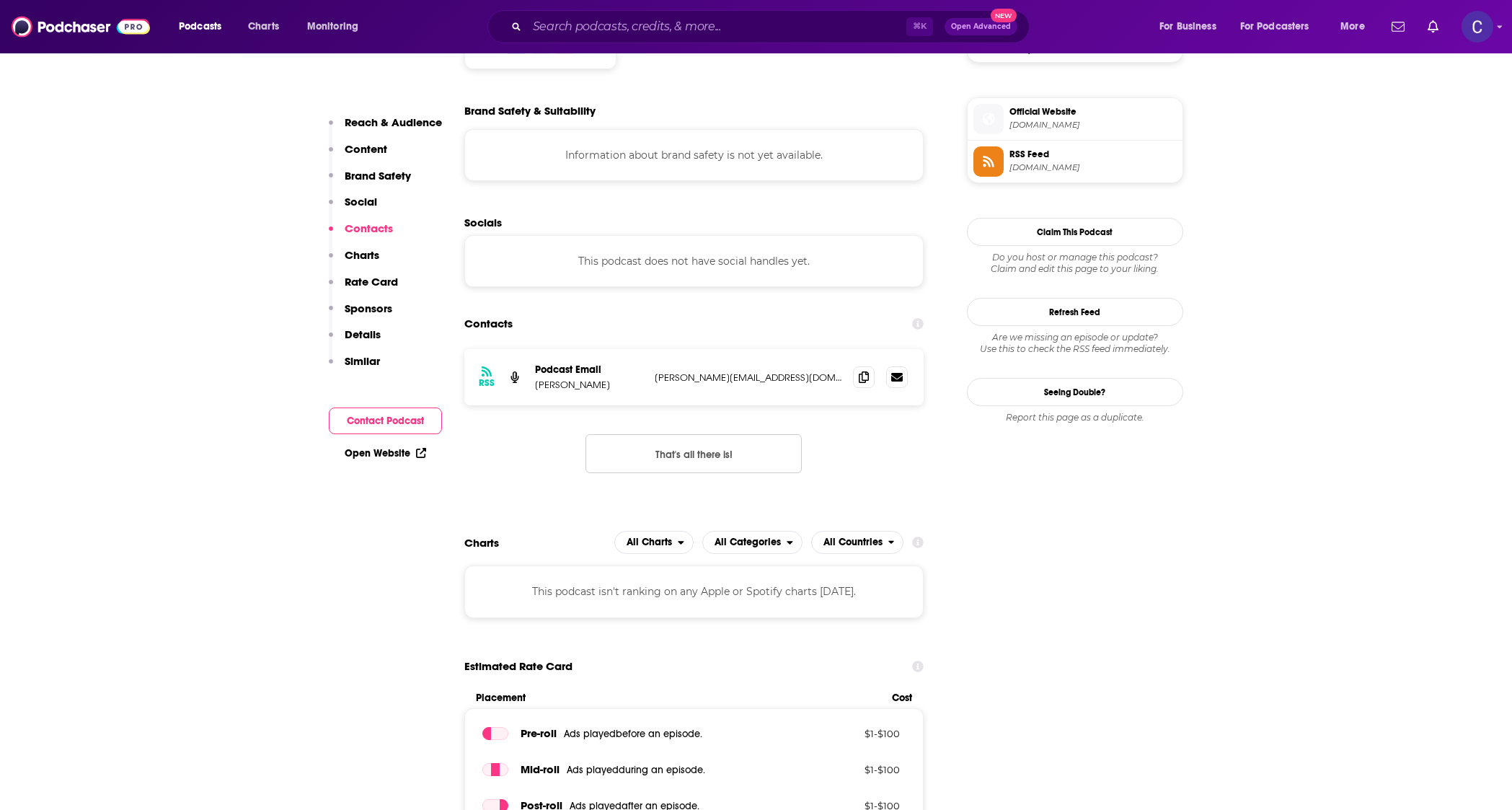
scroll to position [1303, 0]
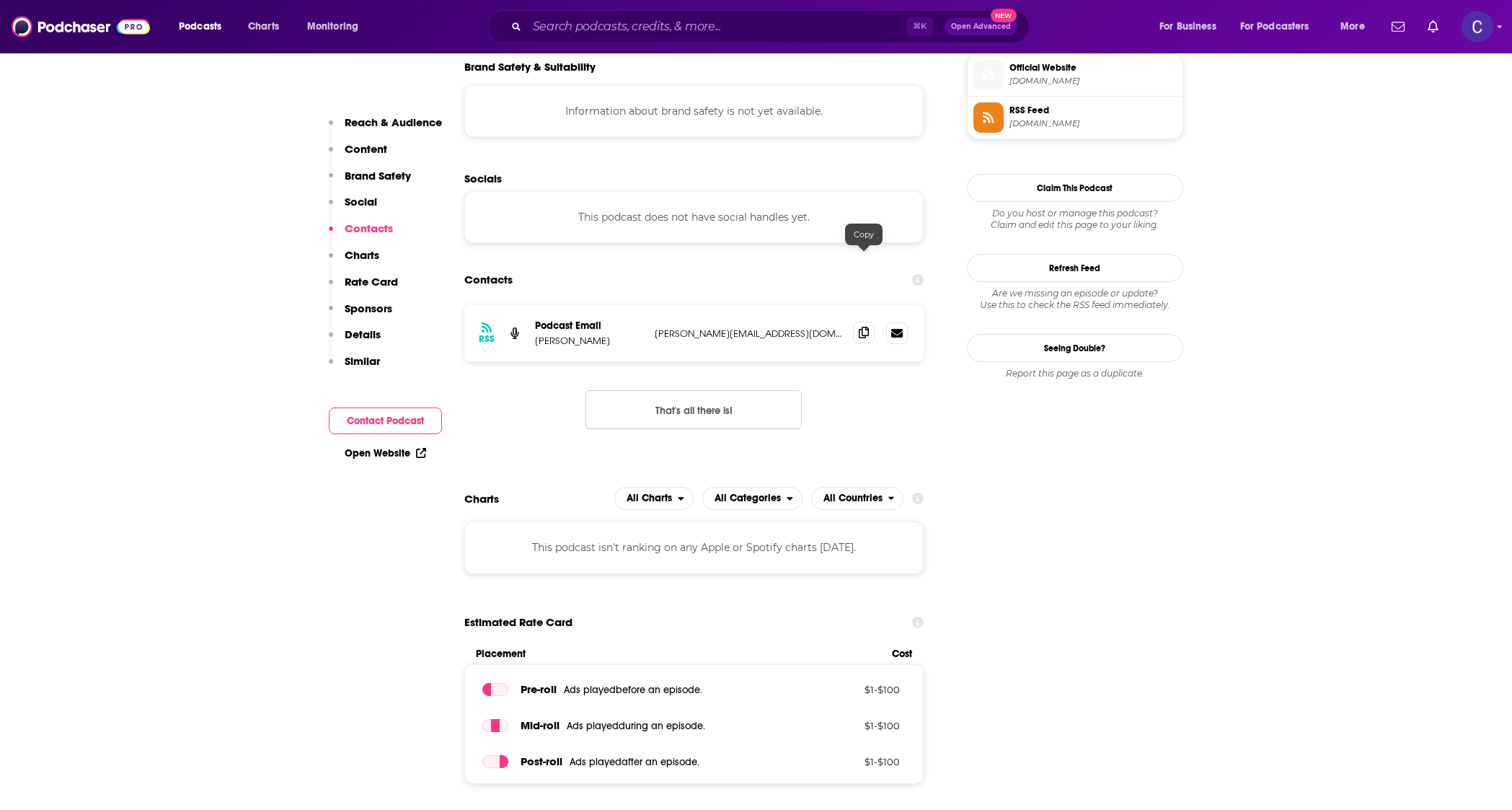
click at [864, 322] on span at bounding box center [864, 332] width 21 height 21
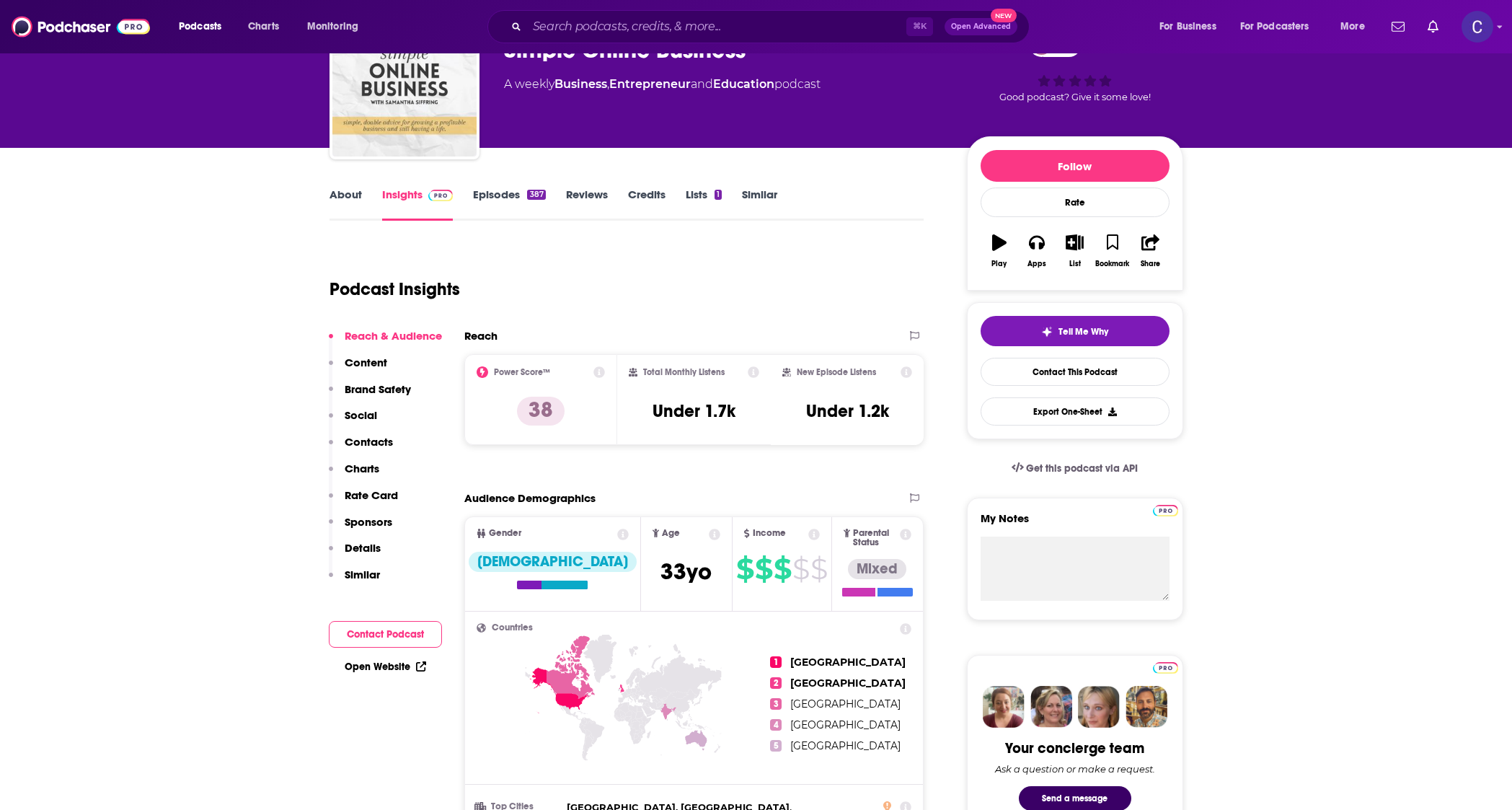
scroll to position [32, 0]
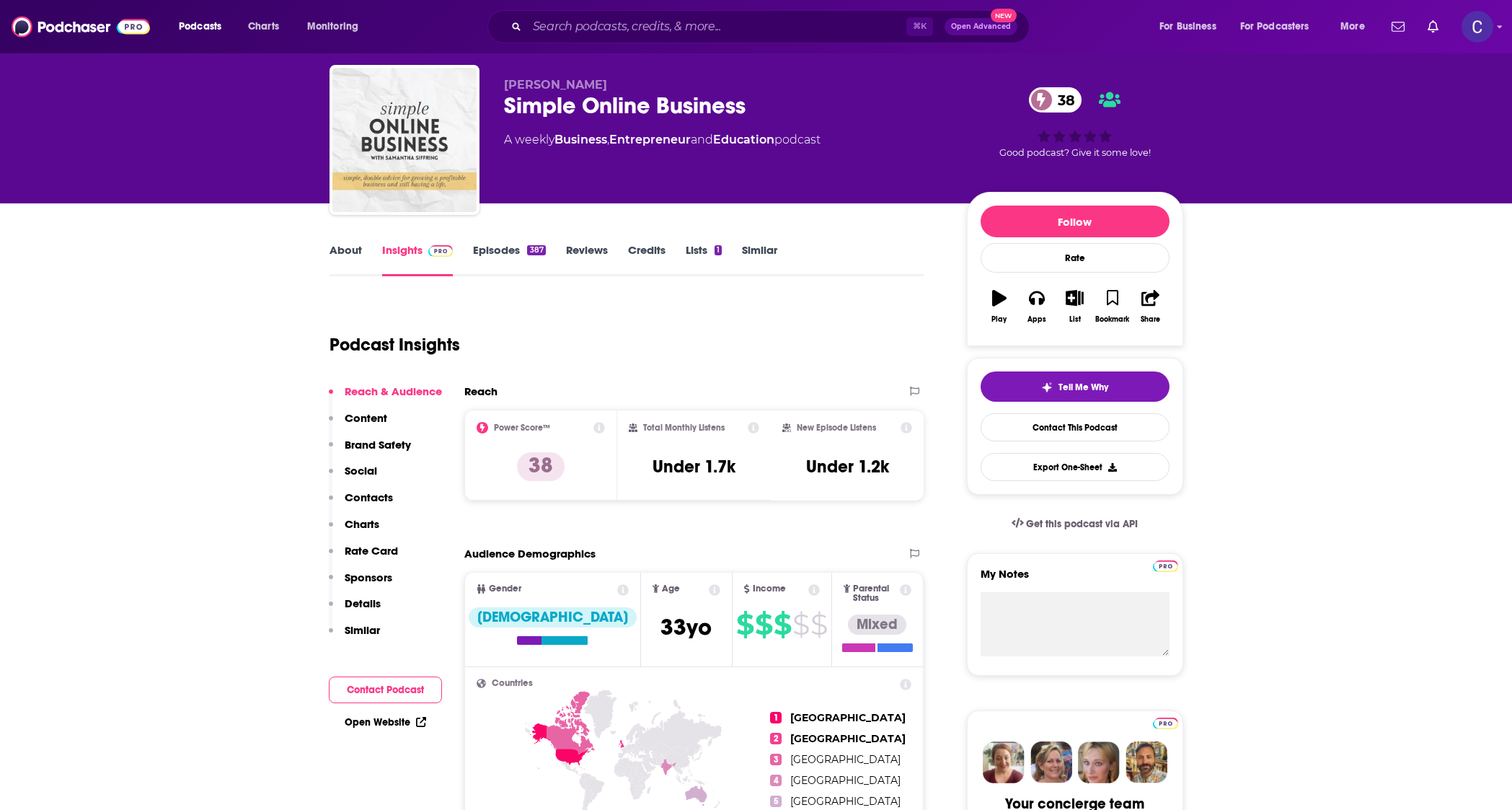
click at [349, 246] on link "About" at bounding box center [345, 259] width 33 height 33
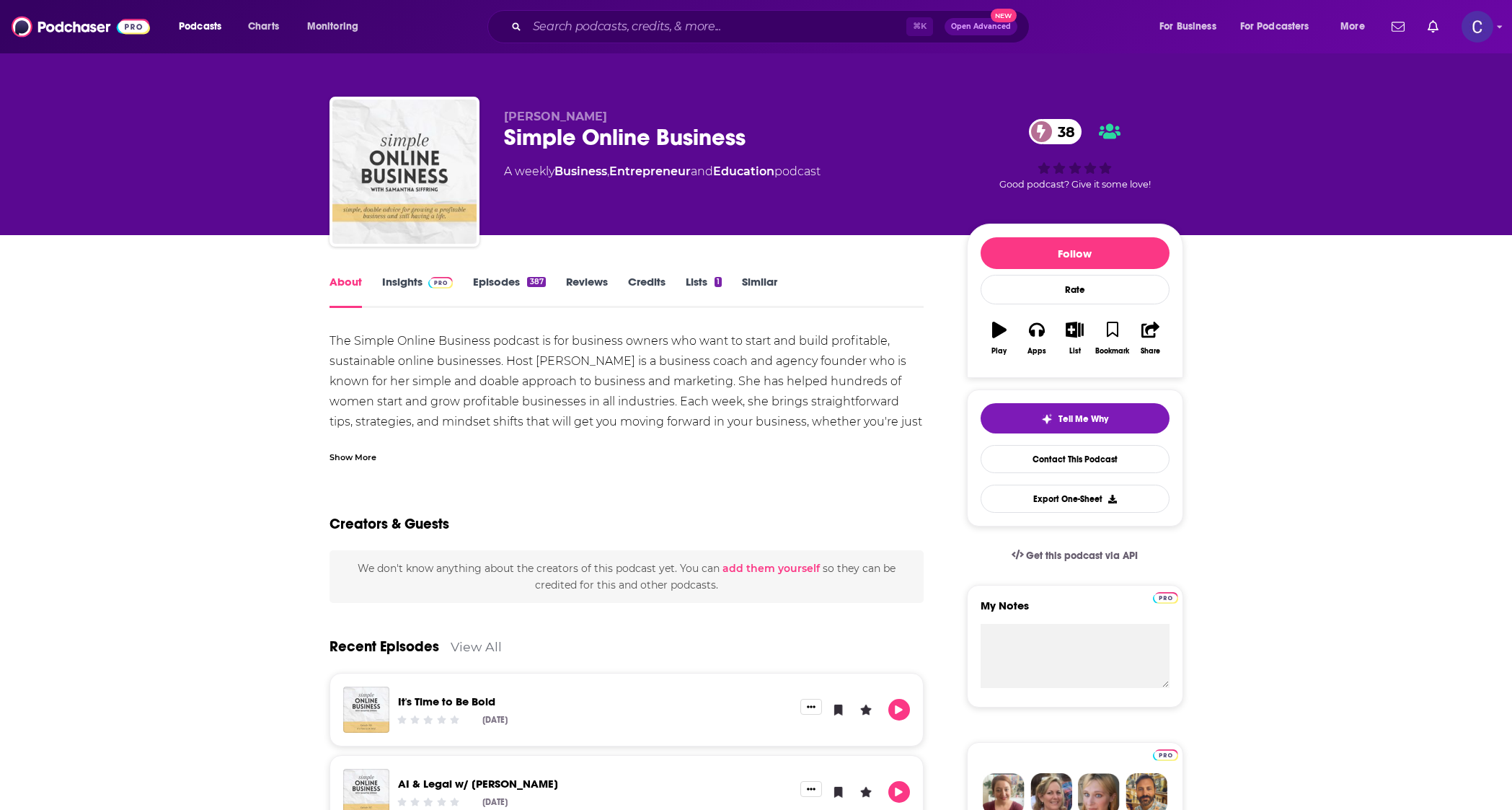
click at [396, 284] on link "Insights" at bounding box center [417, 291] width 72 height 33
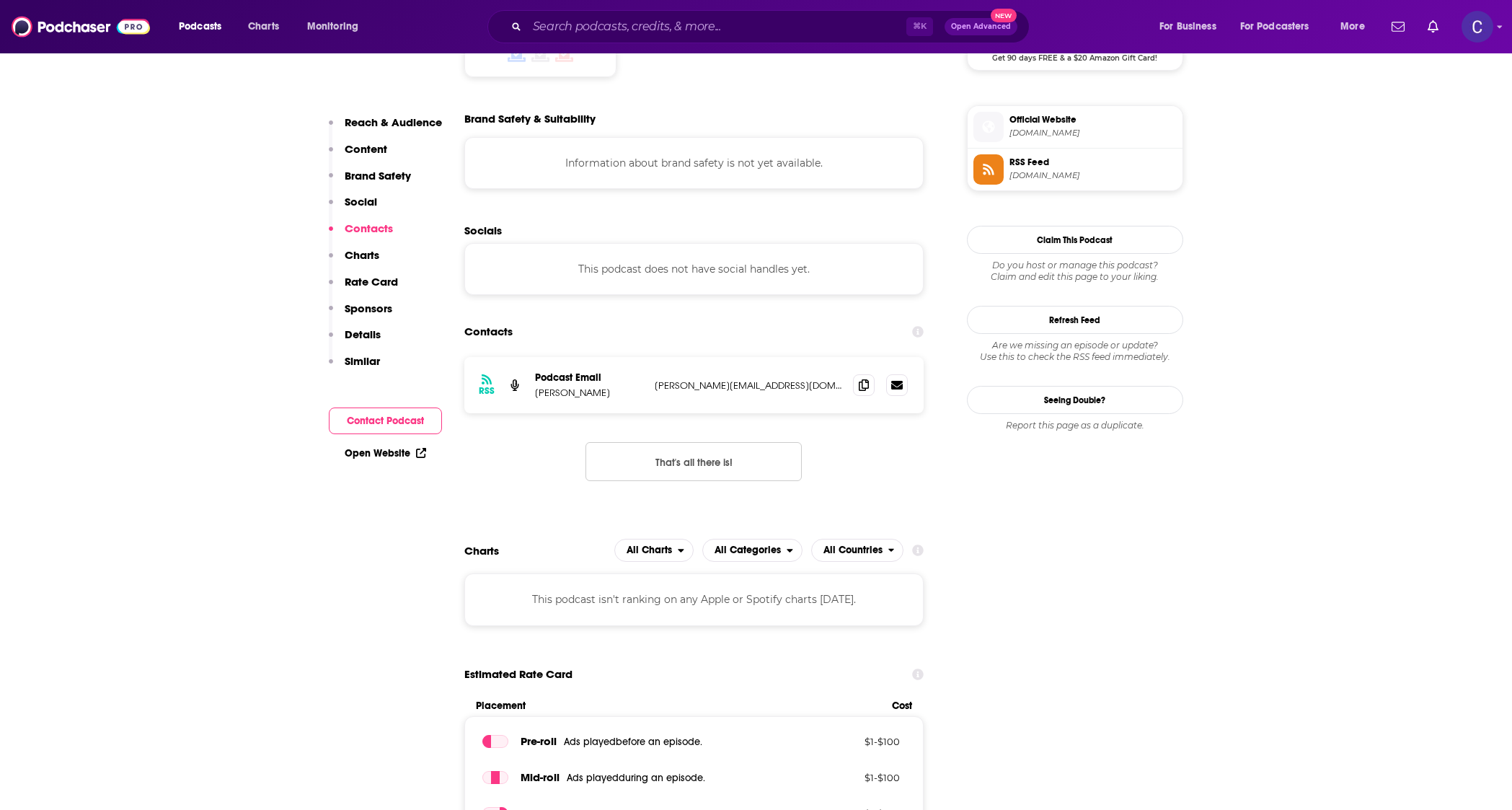
scroll to position [1203, 0]
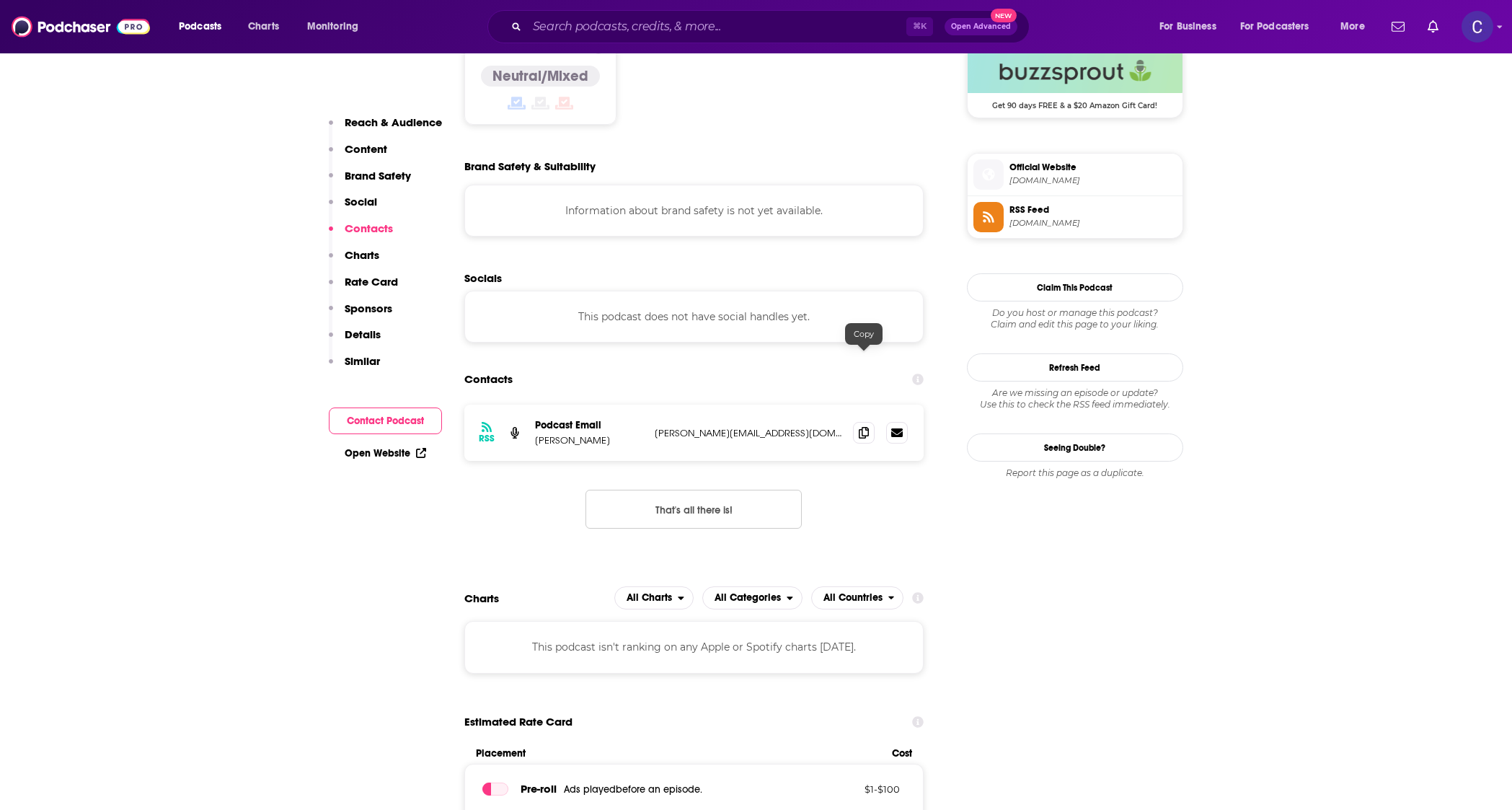
drag, startPoint x: 863, startPoint y: 360, endPoint x: 820, endPoint y: 353, distance: 43.6
click at [863, 427] on icon at bounding box center [864, 432] width 10 height 12
click at [709, 23] on input "Search podcasts, credits, & more..." at bounding box center [717, 27] width 379 height 23
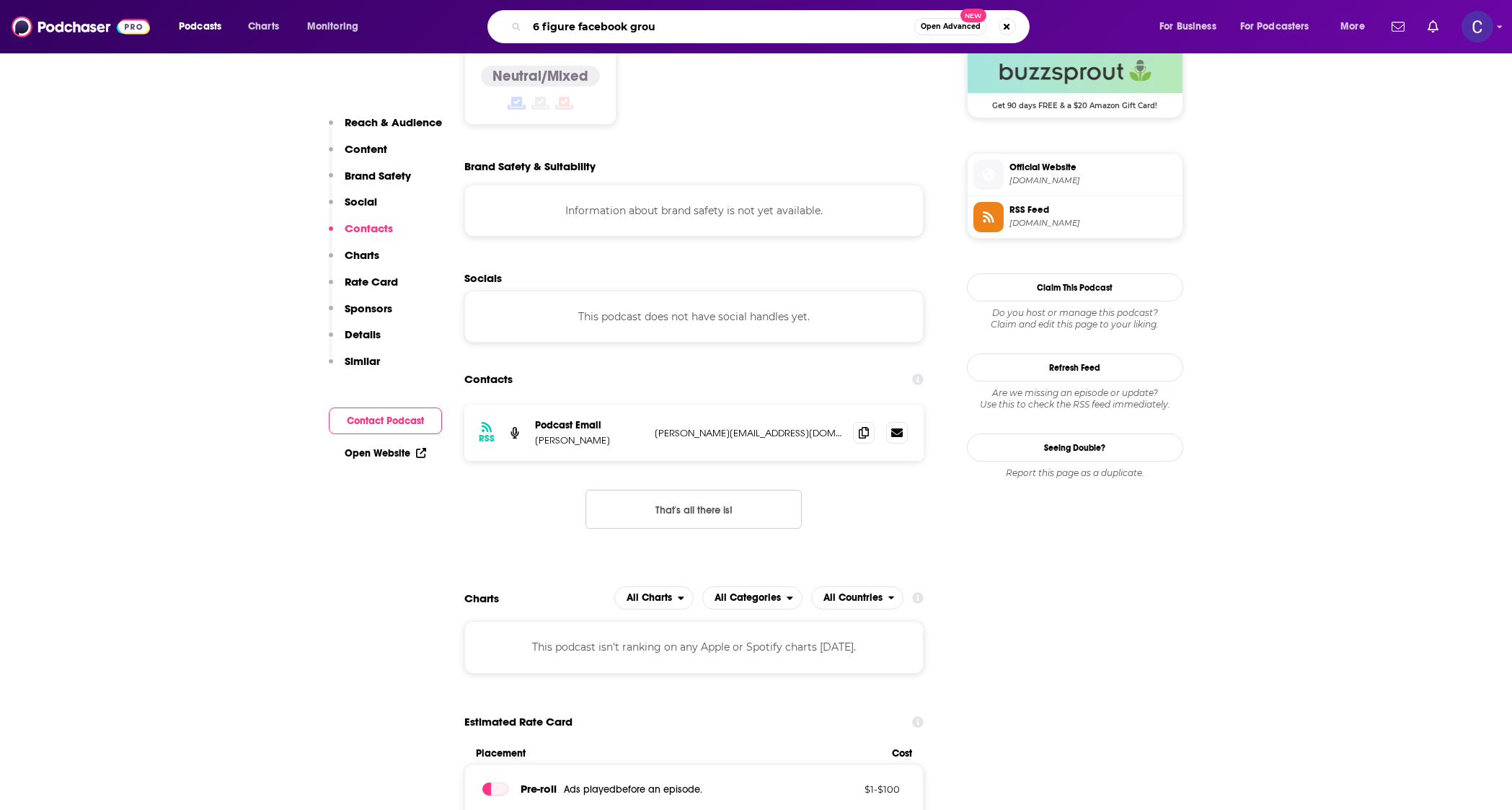
type input "6 figure facebook group"
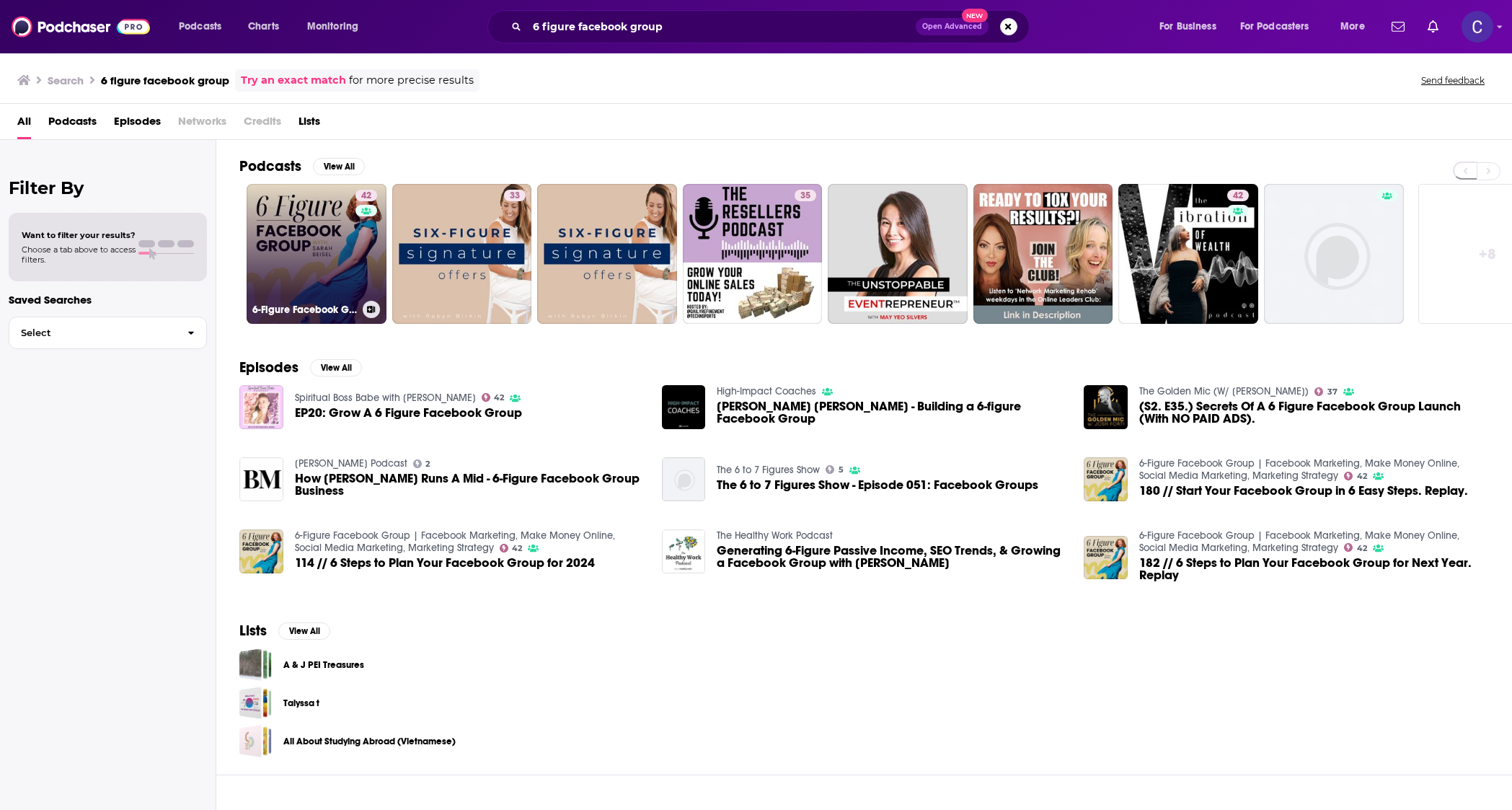
click at [322, 237] on link "42 6-Figure Facebook Group | Facebook Marketing, Make Money Online, Social Medi…" at bounding box center [316, 254] width 140 height 140
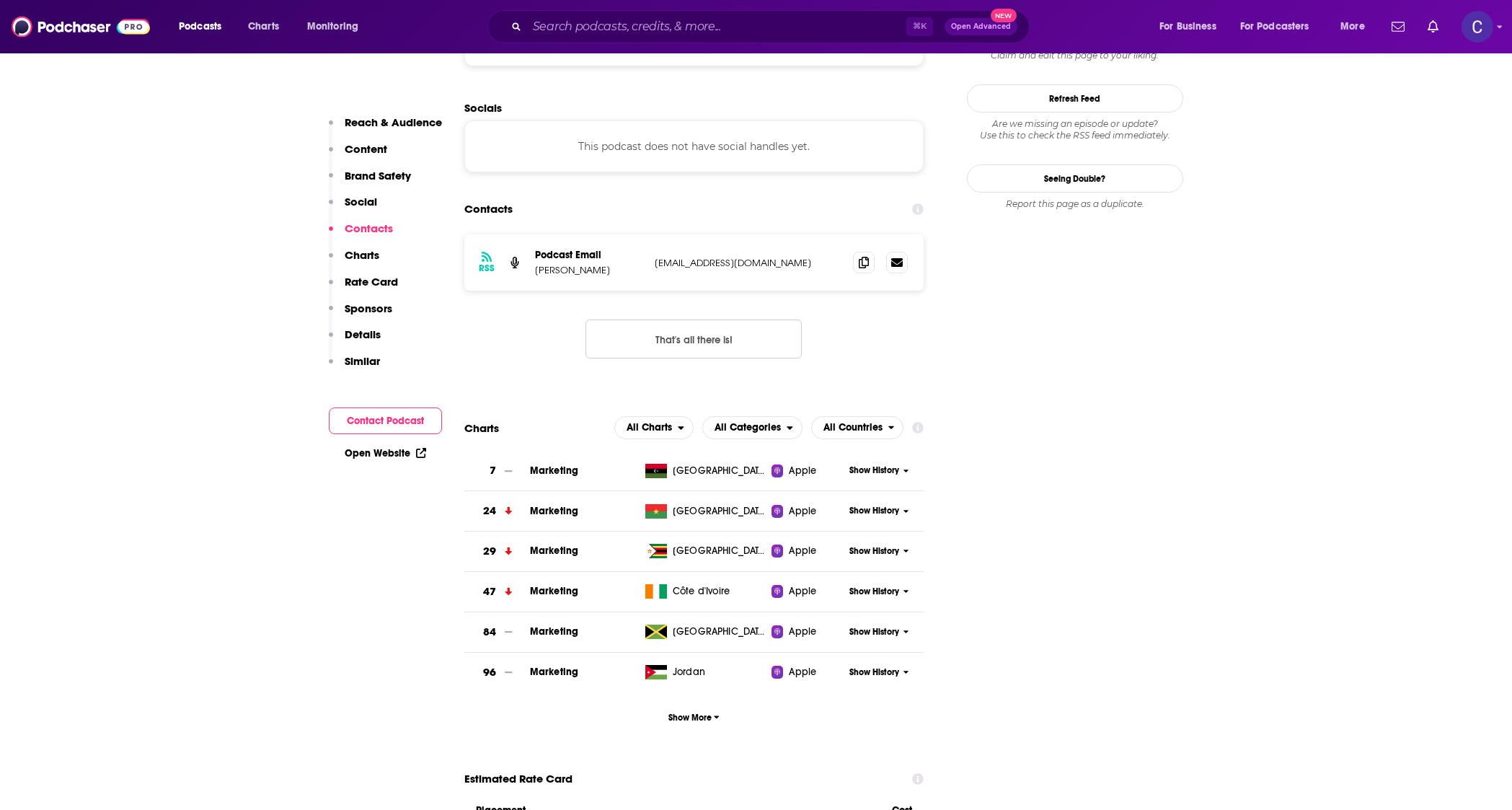
scroll to position [1390, 0]
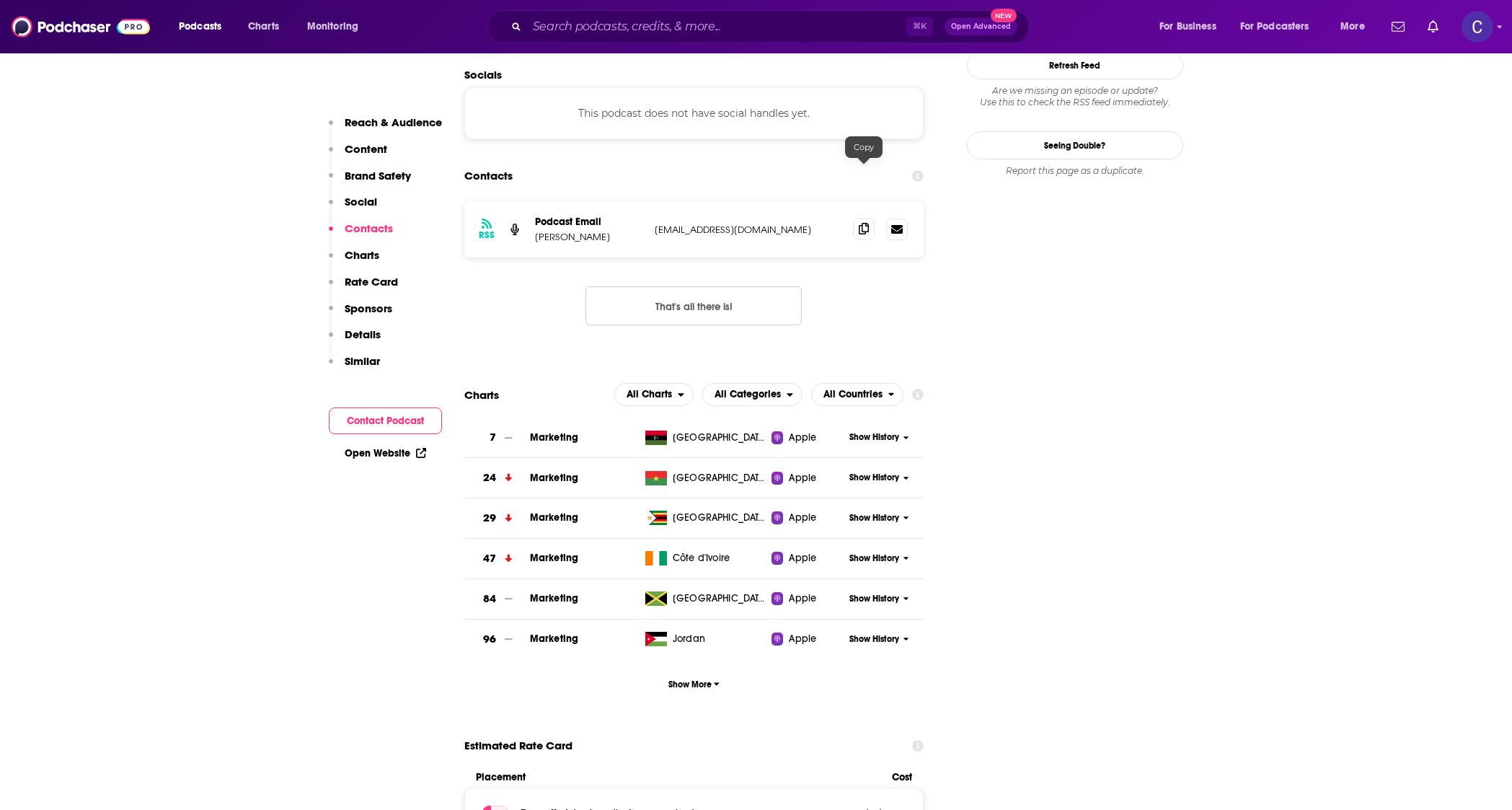
click at [858, 218] on span at bounding box center [864, 229] width 21 height 21
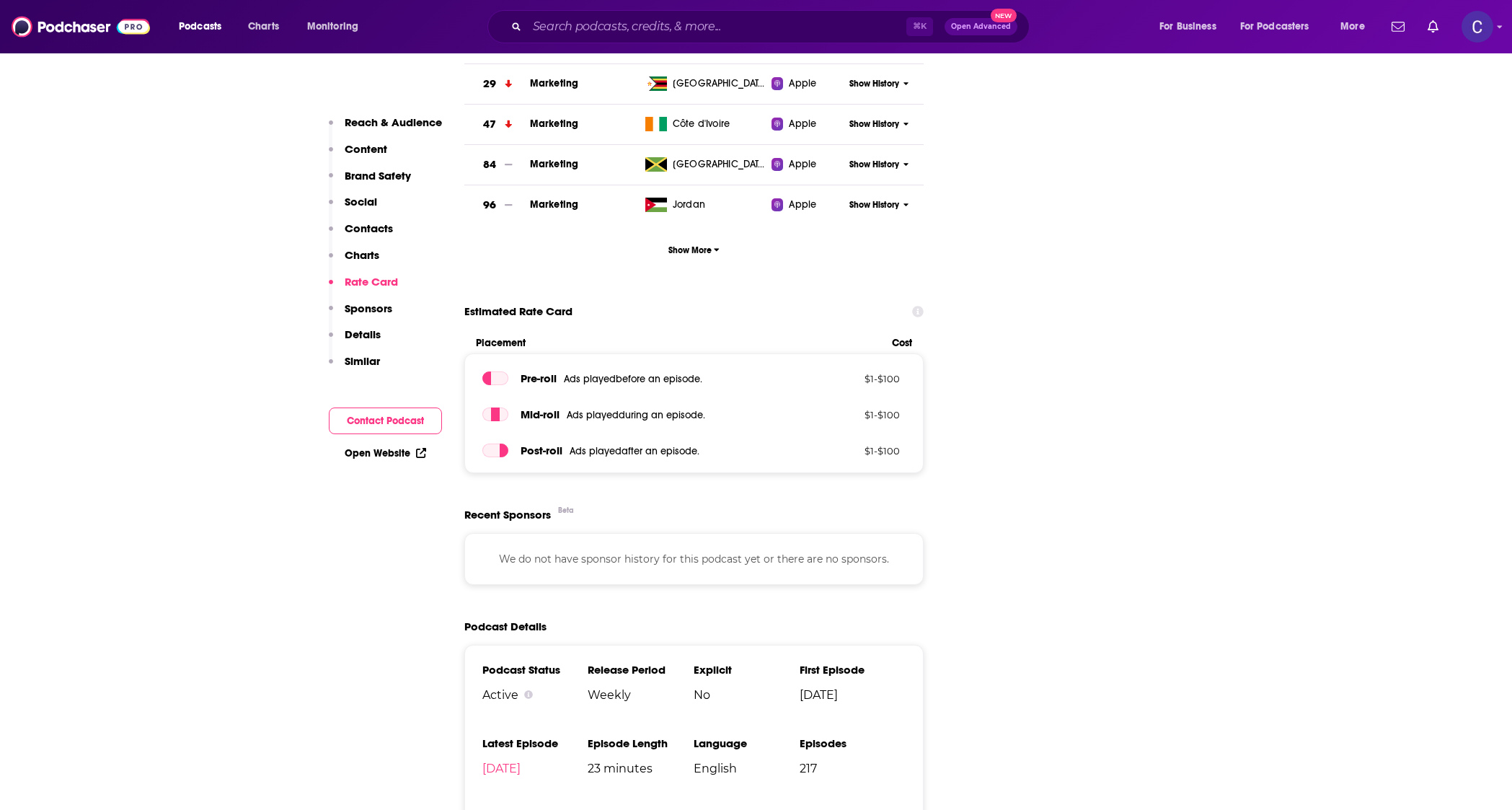
scroll to position [1869, 0]
